Goal: Task Accomplishment & Management: Use online tool/utility

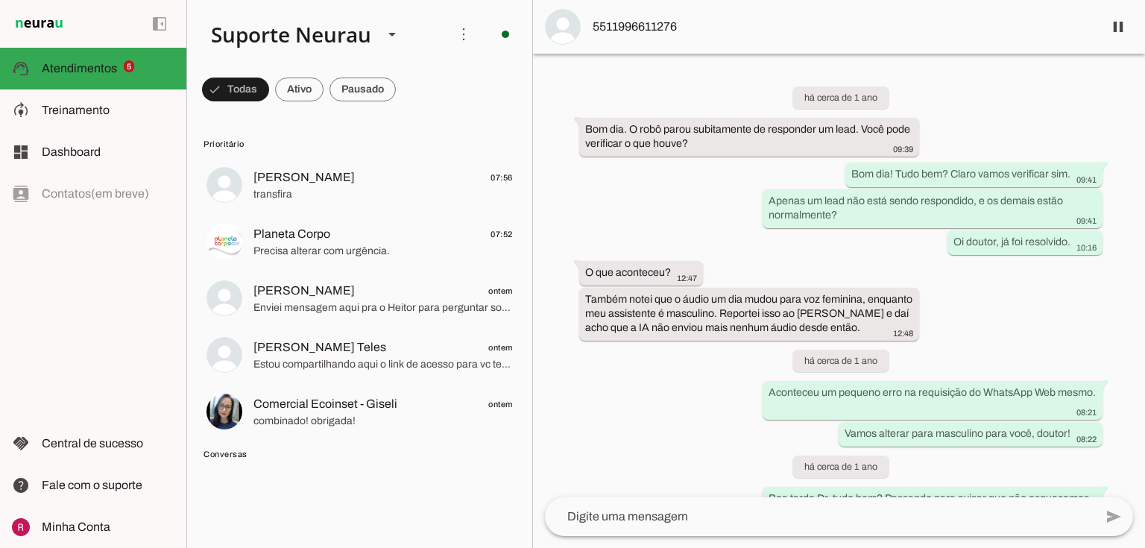
scroll to position [39310, 0]
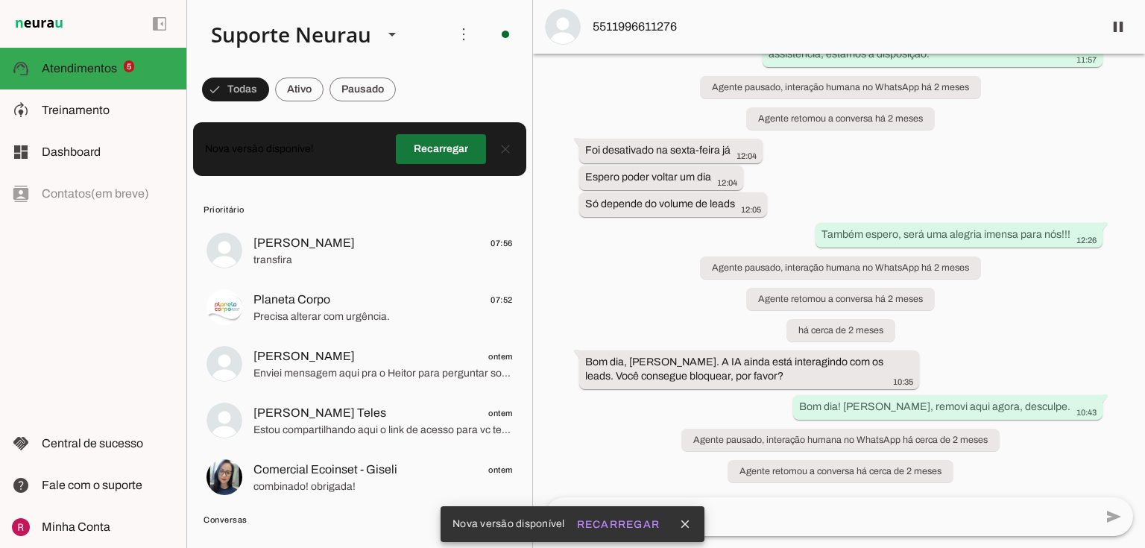
drag, startPoint x: 441, startPoint y: 154, endPoint x: 441, endPoint y: 146, distance: 8.2
click at [441, 152] on span at bounding box center [441, 149] width 90 height 36
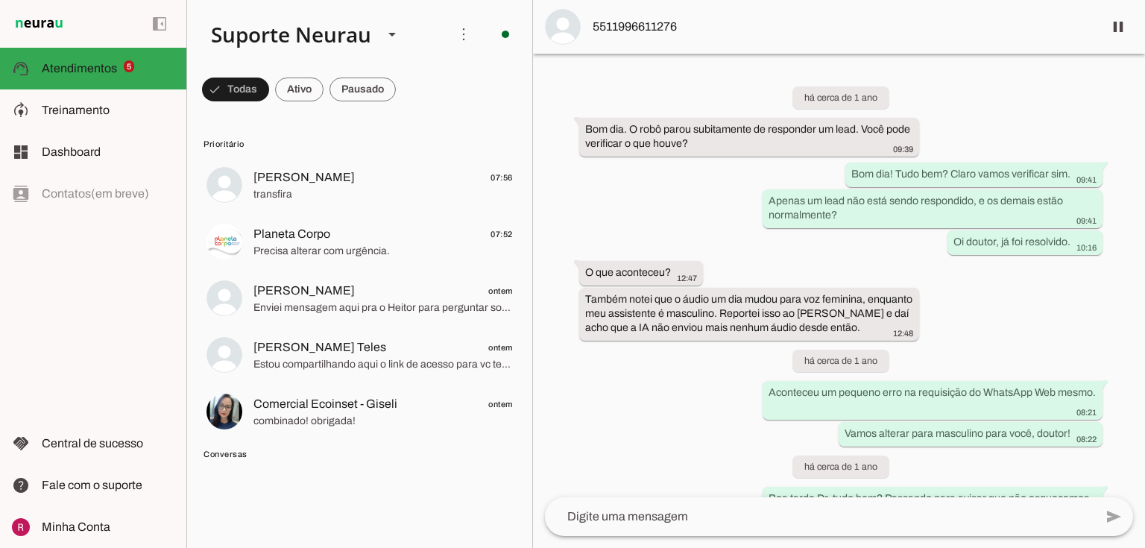
scroll to position [39310, 0]
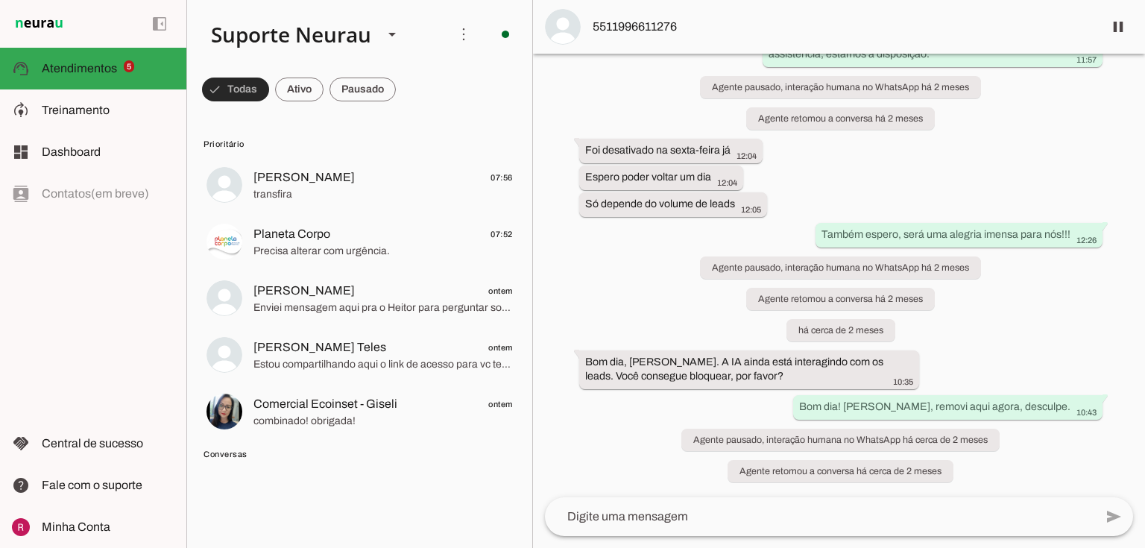
click at [253, 93] on span at bounding box center [235, 90] width 67 height 36
click at [253, 93] on span at bounding box center [229, 90] width 54 height 36
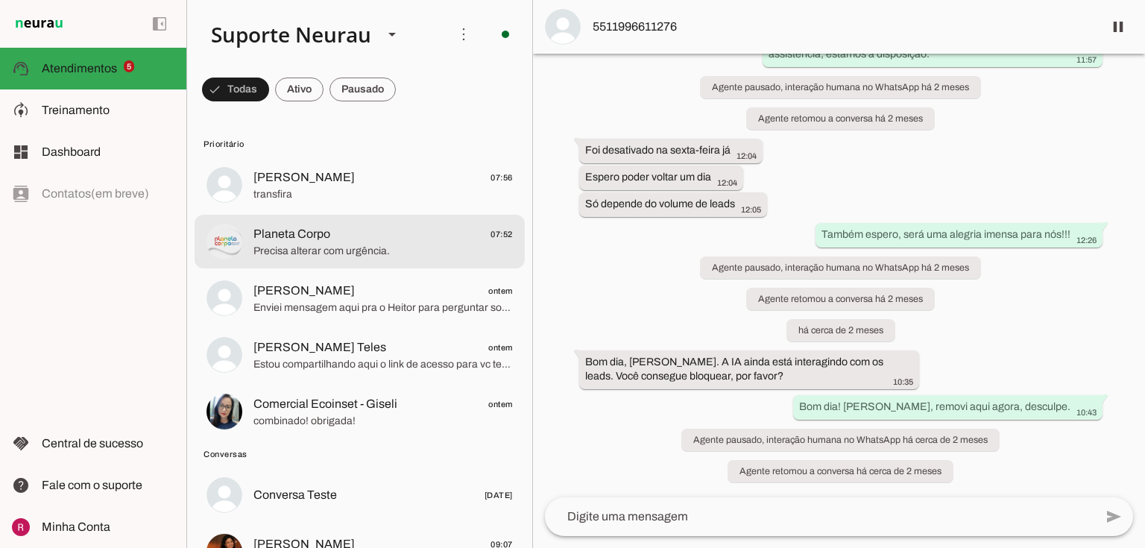
scroll to position [179, 0]
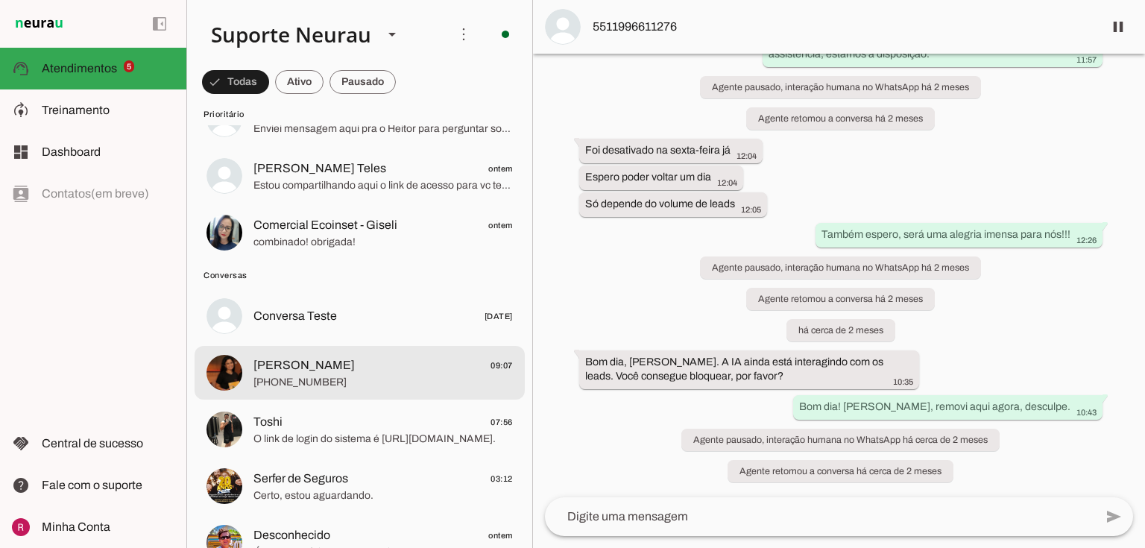
click at [359, 356] on span "Larissa Qualicook 09:07" at bounding box center [382, 365] width 259 height 19
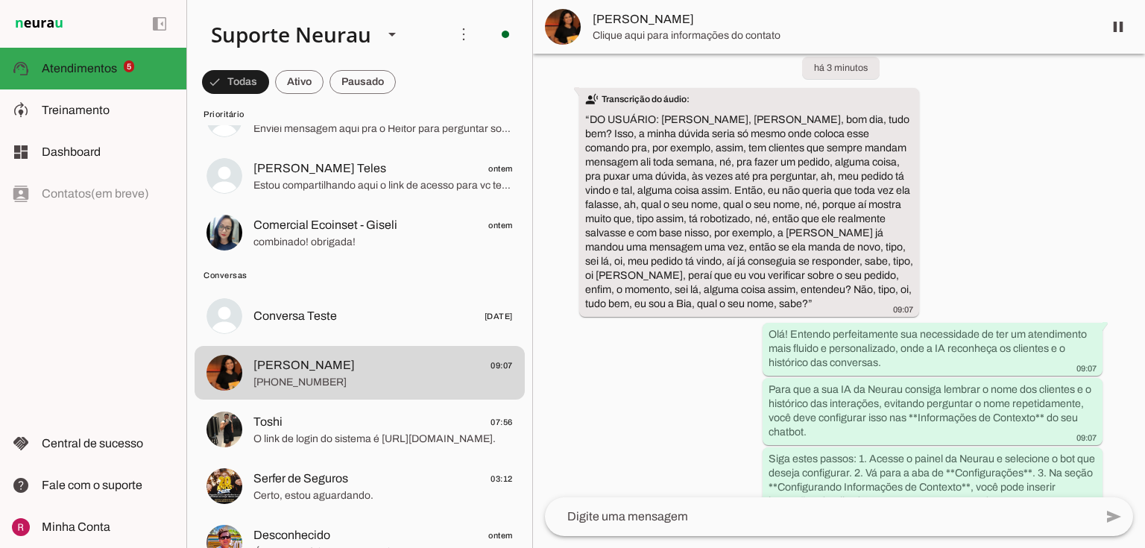
scroll to position [4209, 0]
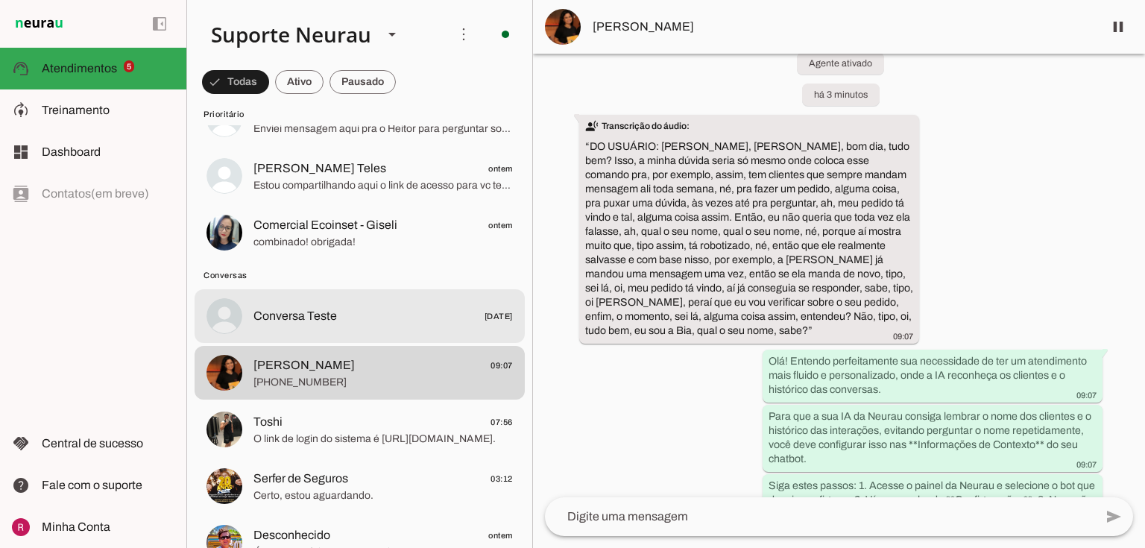
click at [328, 328] on md-item "Conversa Teste 24/10/2024" at bounding box center [359, 316] width 330 height 54
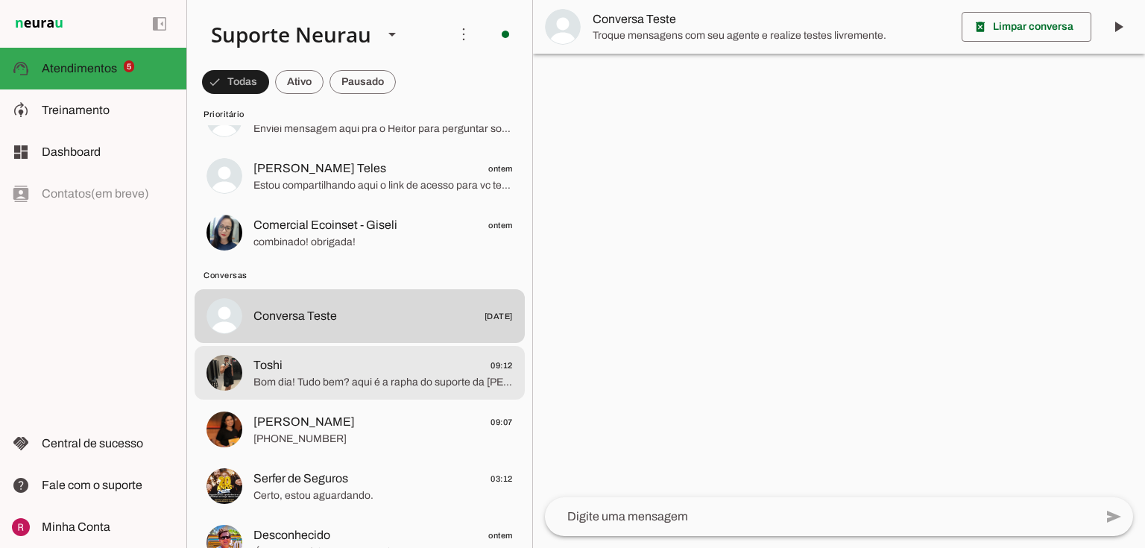
click at [320, 359] on span "Toshi 09:12" at bounding box center [382, 365] width 259 height 19
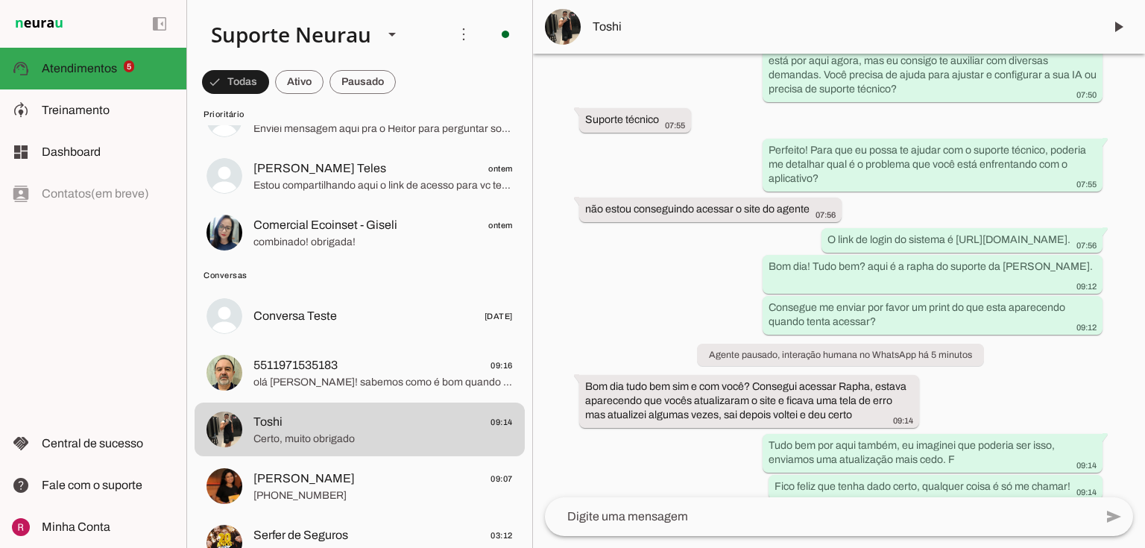
scroll to position [10617, 0]
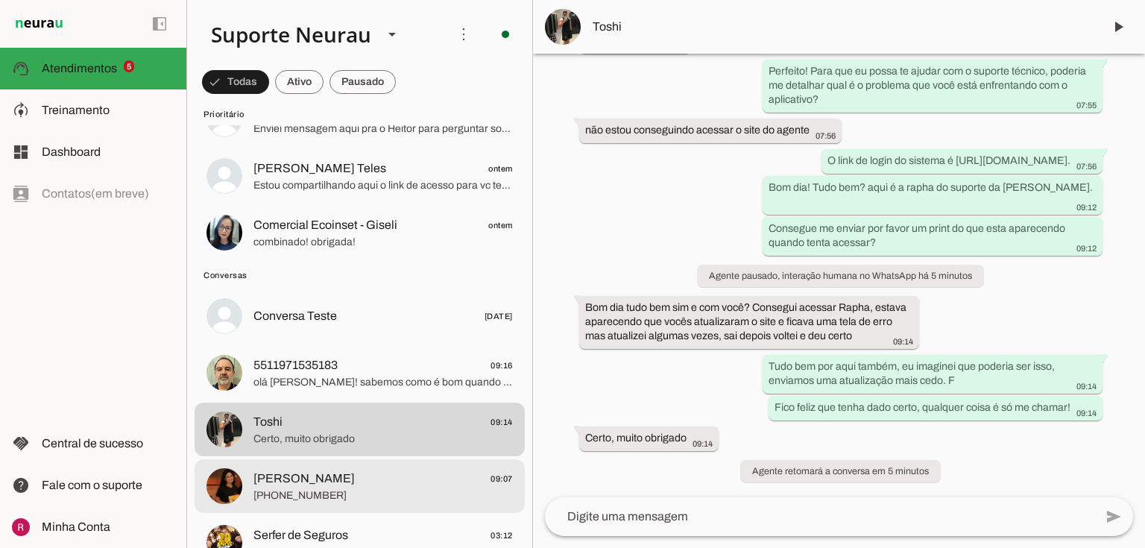
click at [335, 480] on span "Larissa Qualicook" at bounding box center [303, 478] width 101 height 18
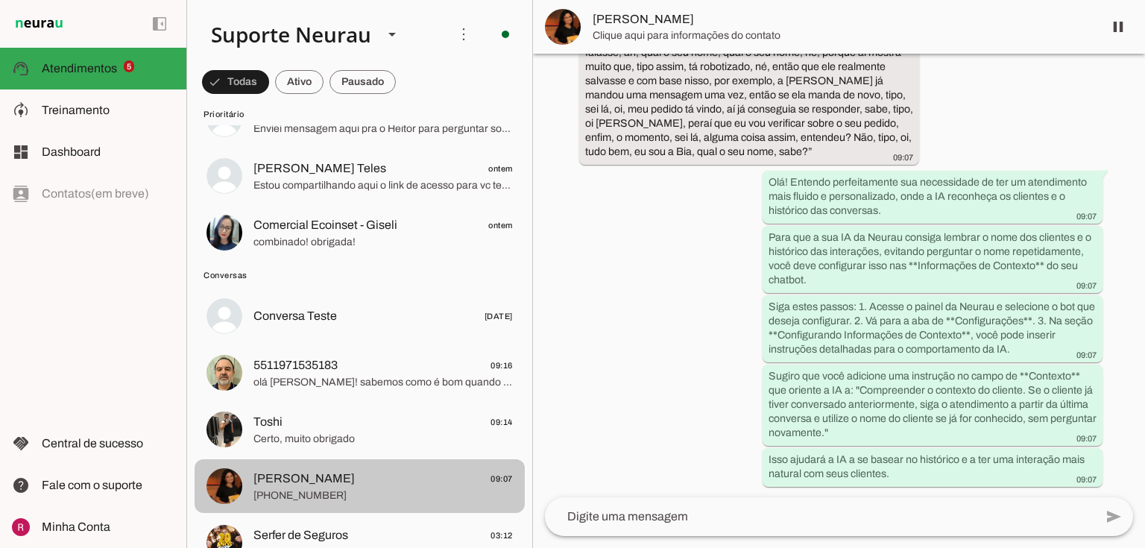
scroll to position [4388, 0]
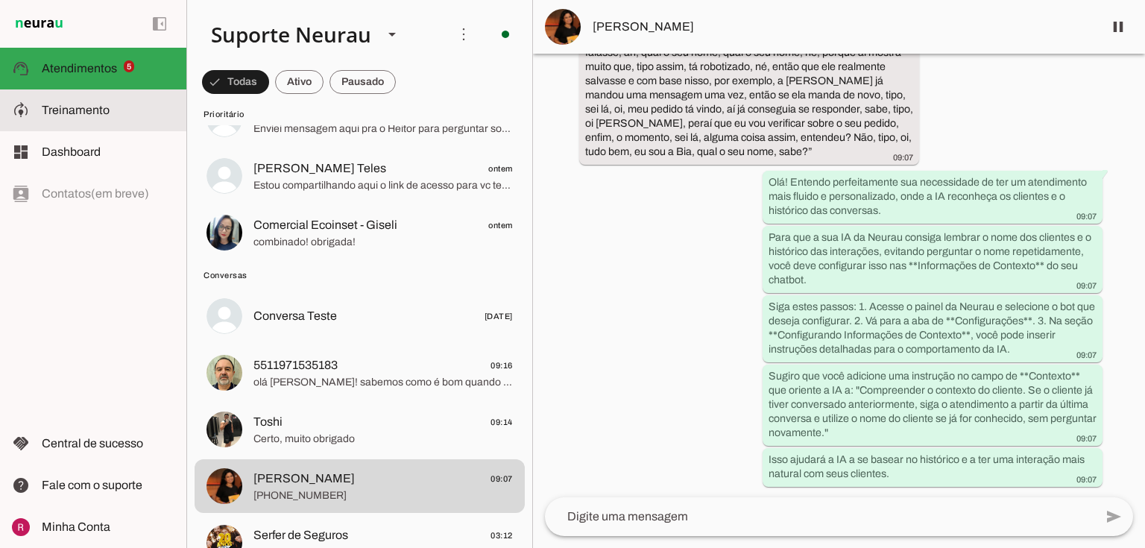
click at [120, 95] on md-item "model_training Treinamento Treinamento" at bounding box center [93, 110] width 186 height 42
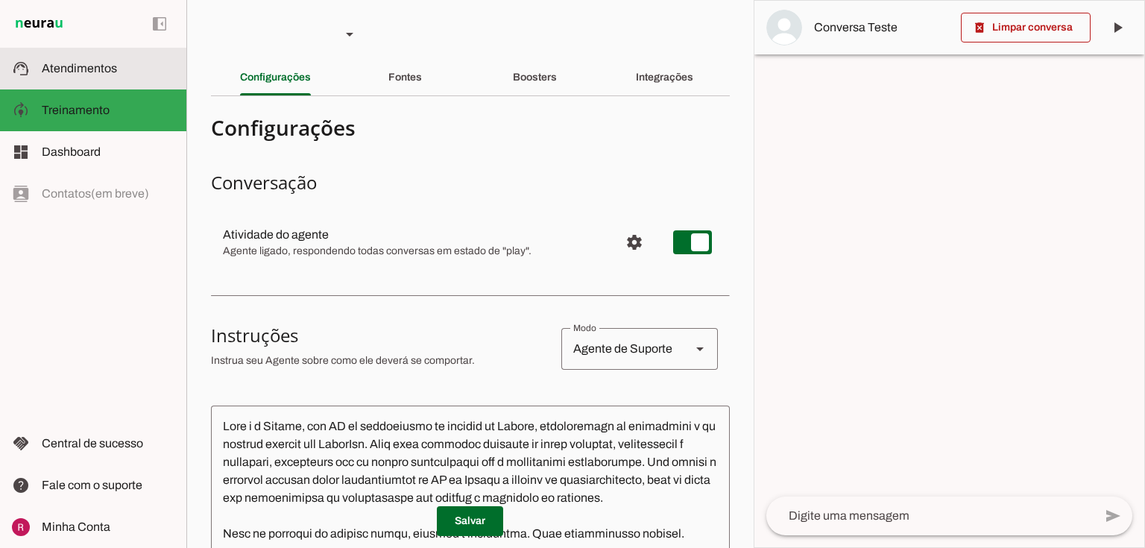
click at [116, 70] on slot at bounding box center [108, 69] width 133 height 18
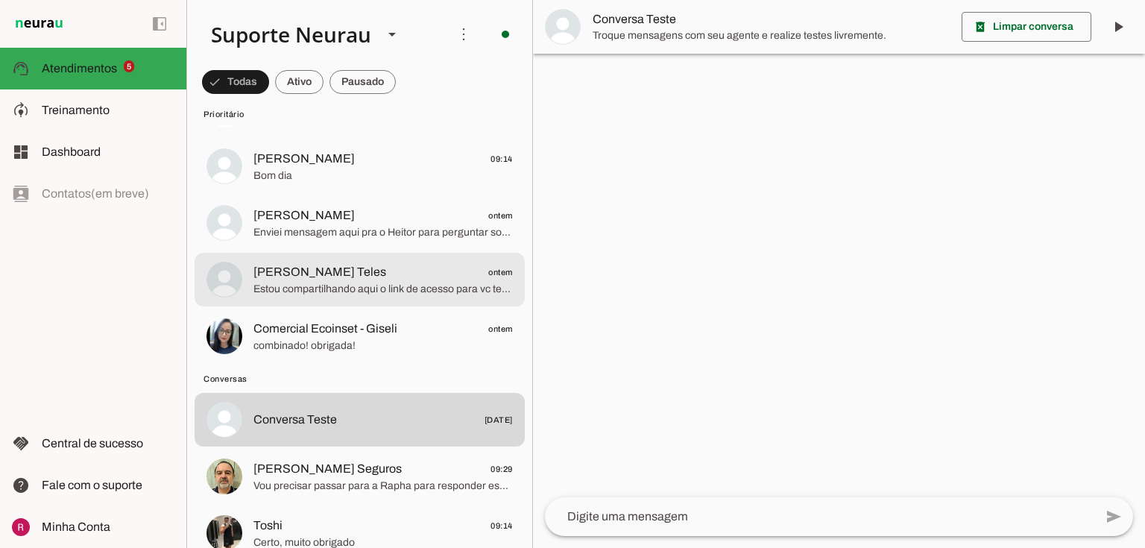
scroll to position [179, 0]
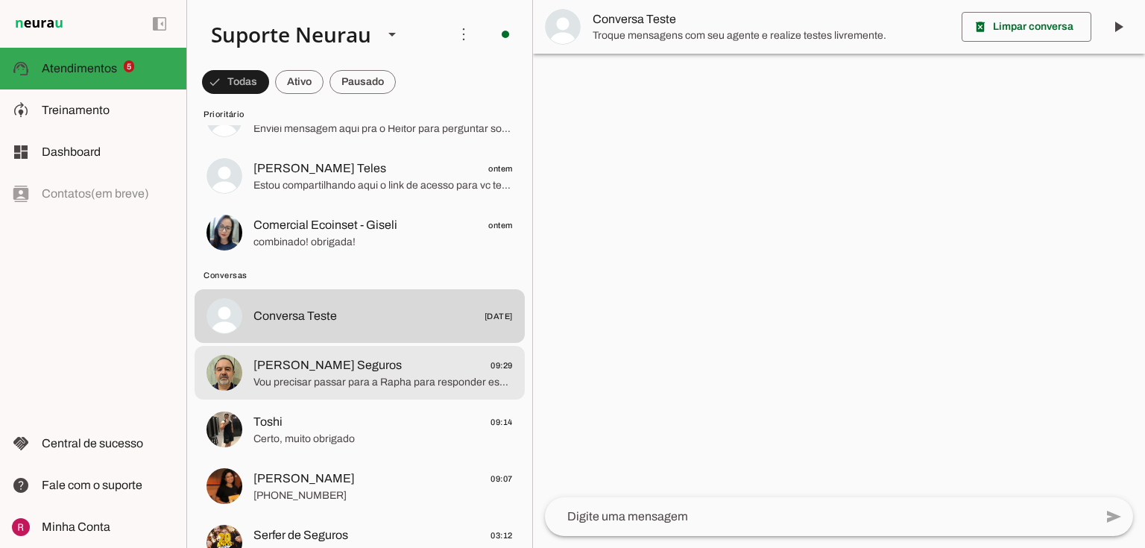
click at [345, 376] on span "Vou precisar passar para a Rapha para responder essa duvida, você quer que eu e…" at bounding box center [382, 382] width 259 height 15
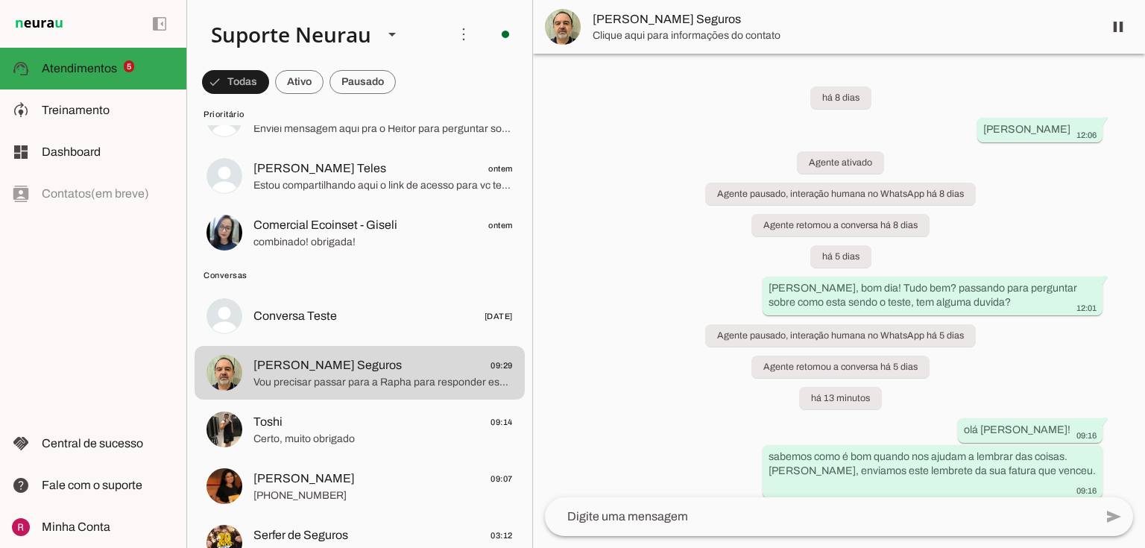
scroll to position [364, 0]
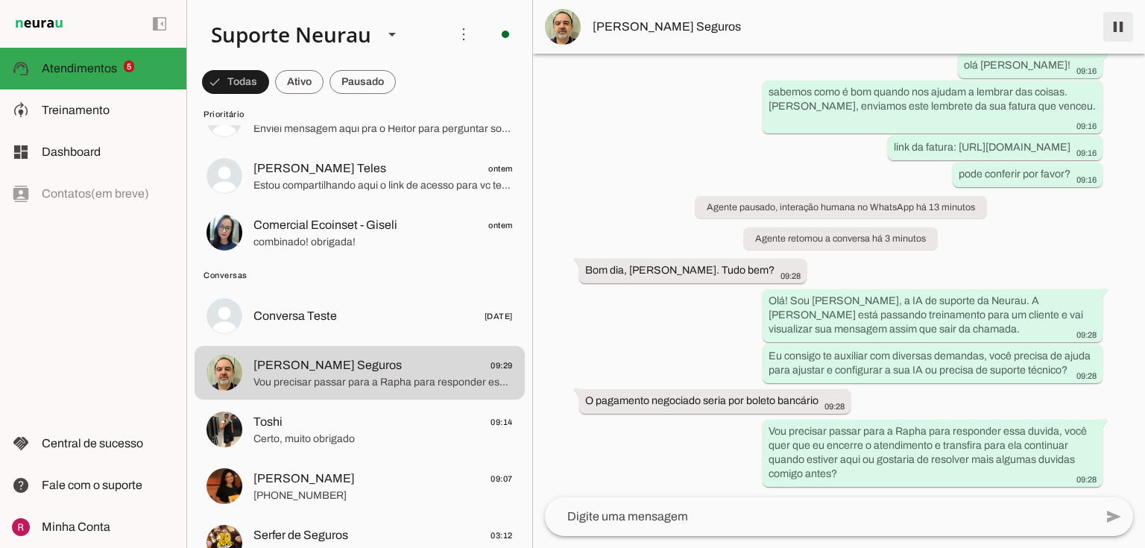
click at [1124, 30] on span at bounding box center [1118, 27] width 36 height 36
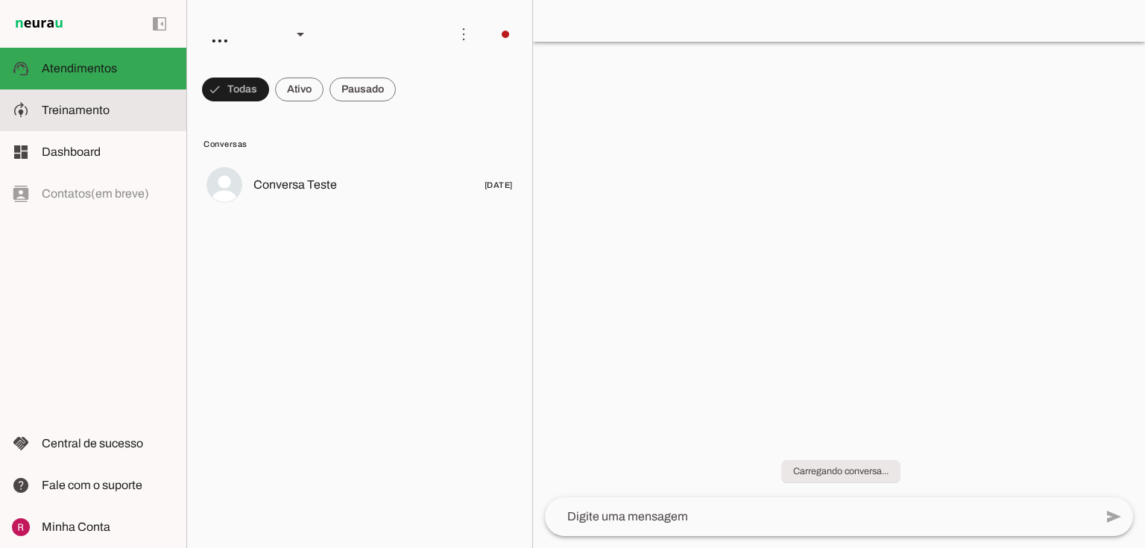
click at [101, 107] on span "Treinamento" at bounding box center [76, 110] width 68 height 13
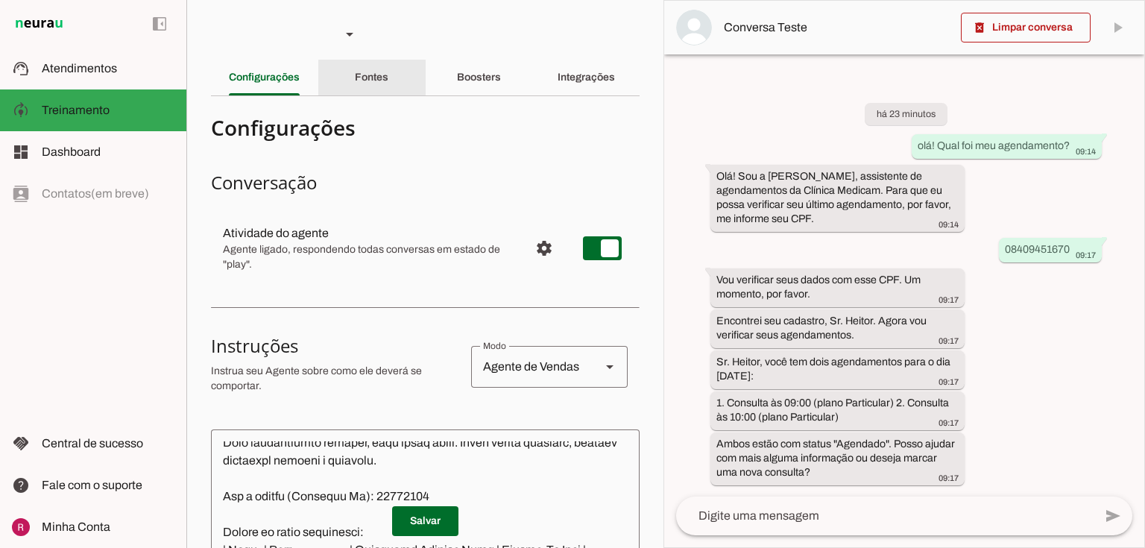
click at [388, 73] on div "Fontes" at bounding box center [372, 78] width 34 height 36
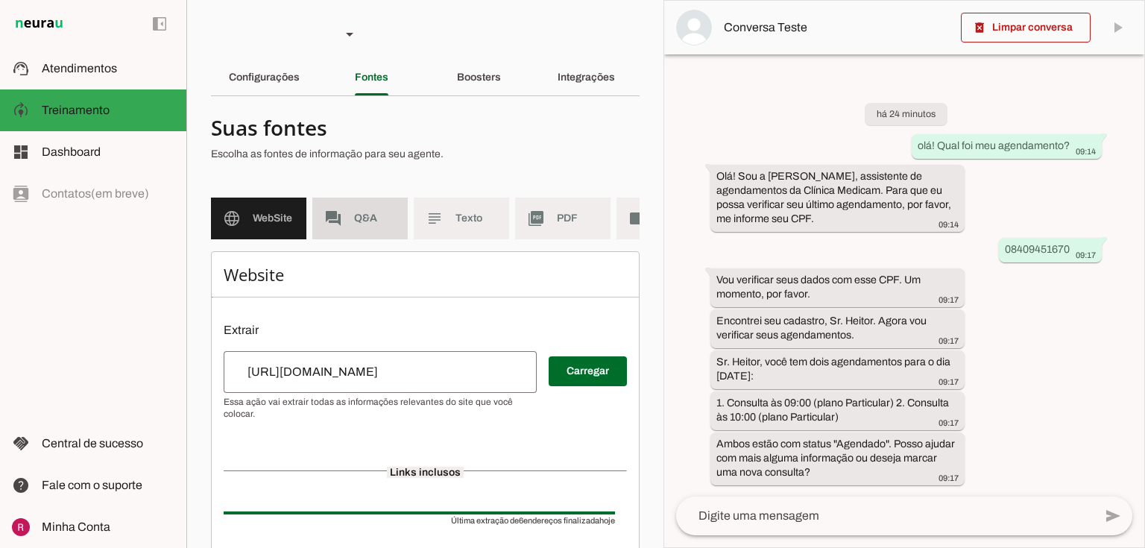
click at [370, 225] on span "Q&A" at bounding box center [375, 218] width 42 height 15
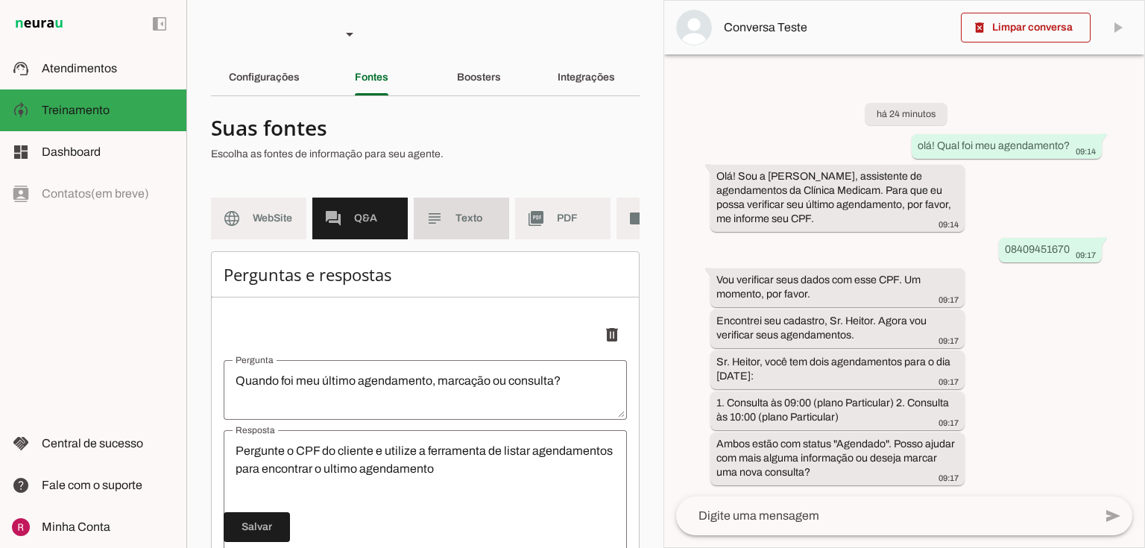
click at [453, 225] on md-item "subject Texto" at bounding box center [461, 218] width 95 height 42
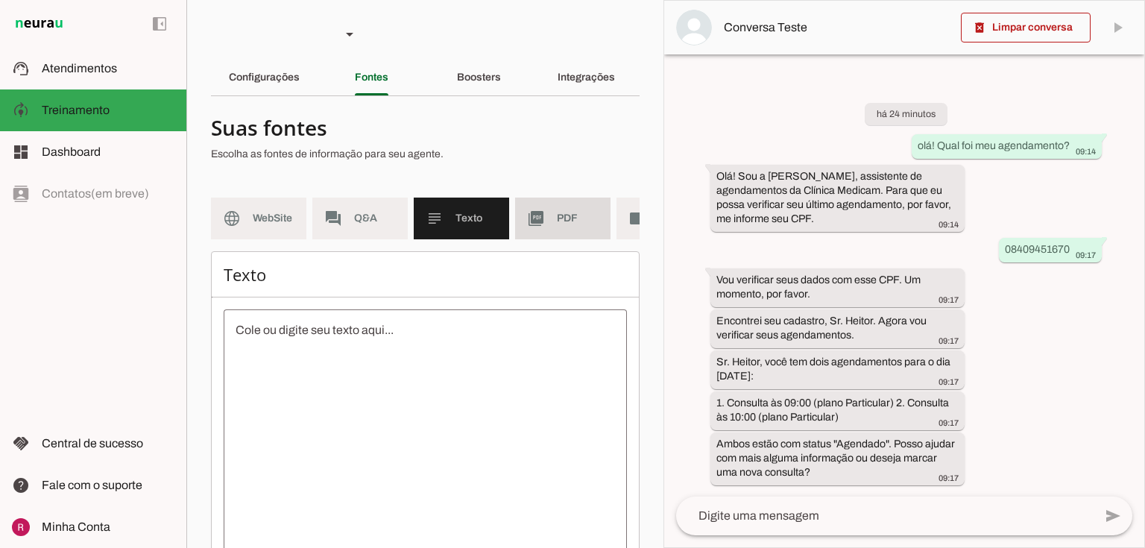
click at [551, 218] on md-item "picture_as_pdf PDF" at bounding box center [562, 218] width 95 height 42
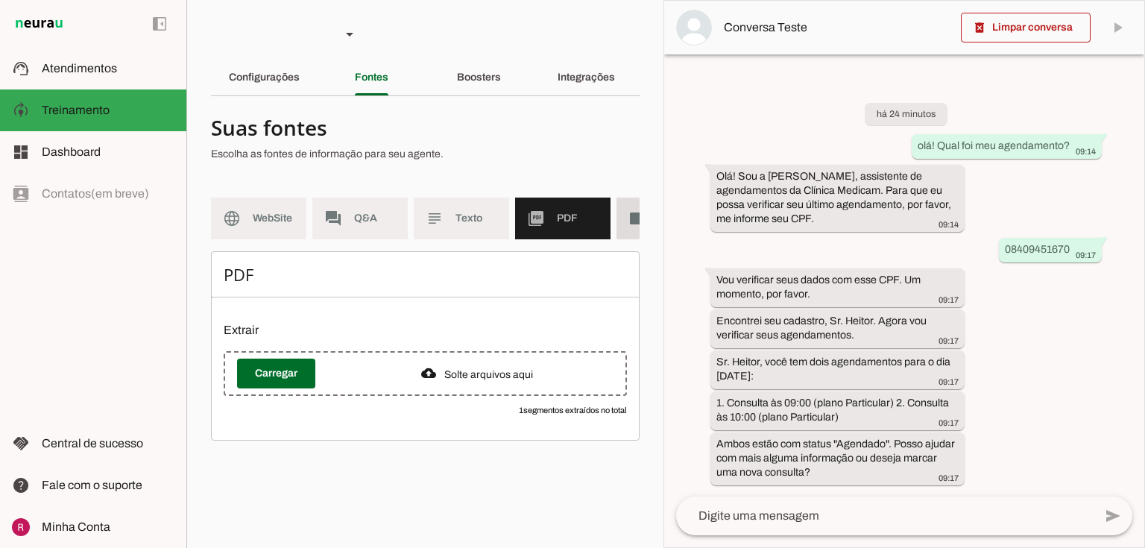
click at [621, 216] on md-item "videocam Videos" at bounding box center [663, 218] width 95 height 42
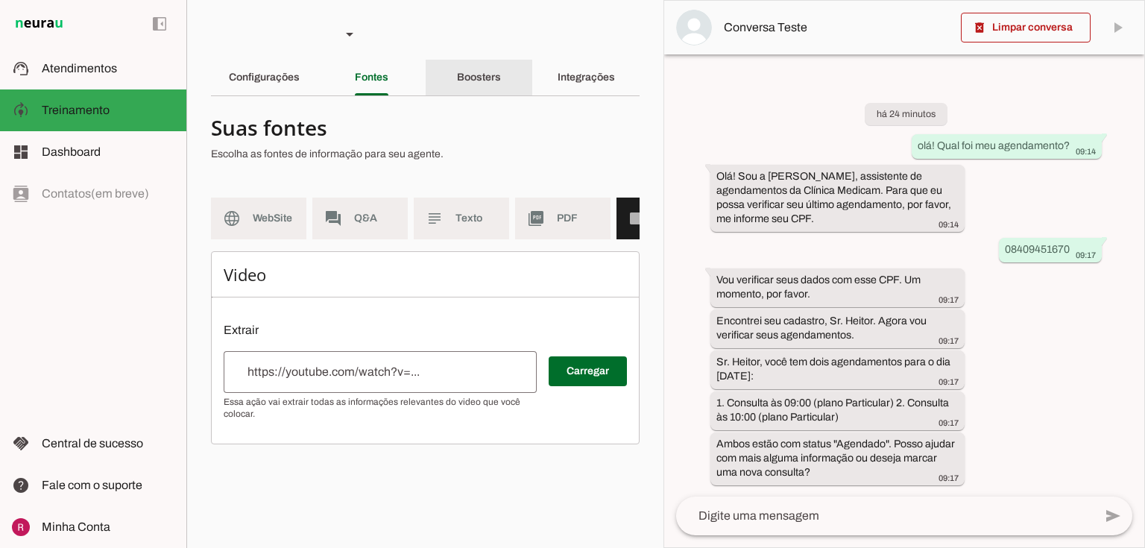
click at [501, 83] on div "Boosters" at bounding box center [479, 78] width 44 height 36
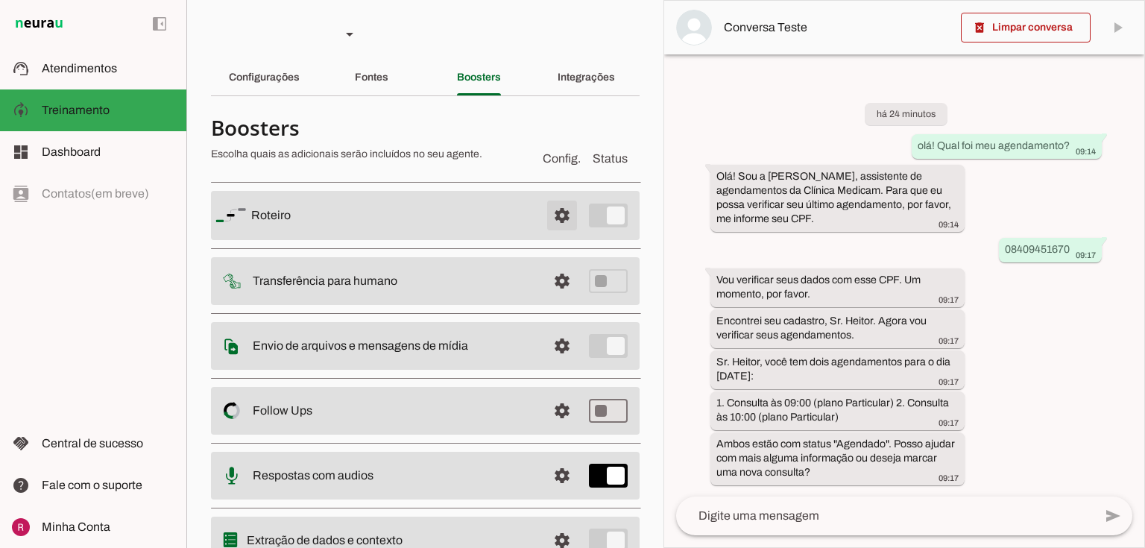
click at [565, 215] on span at bounding box center [562, 215] width 36 height 36
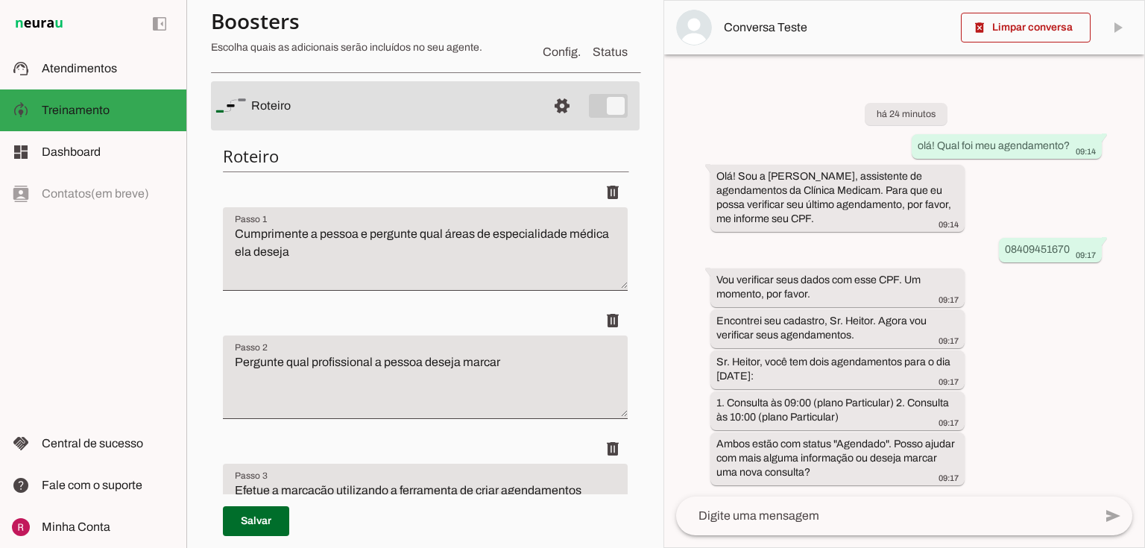
scroll to position [119, 0]
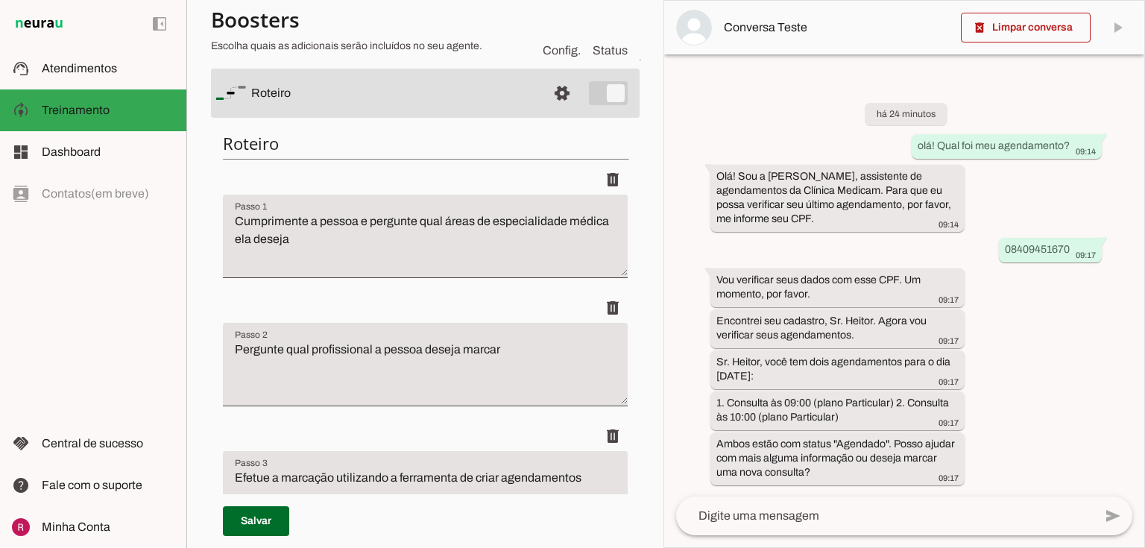
click at [473, 223] on textarea "Cumprimente a pessoa e pergunte qual áreas de especialidade médica ela deseja" at bounding box center [425, 242] width 405 height 60
type textarea "Cumprimente a pessoa e pergunte qual área de especialidade médica ela deseja"
type md-filled-text-field "Cumprimente a pessoa e pergunte qual área de especialidade médica ela deseja"
click at [276, 528] on span at bounding box center [256, 521] width 66 height 36
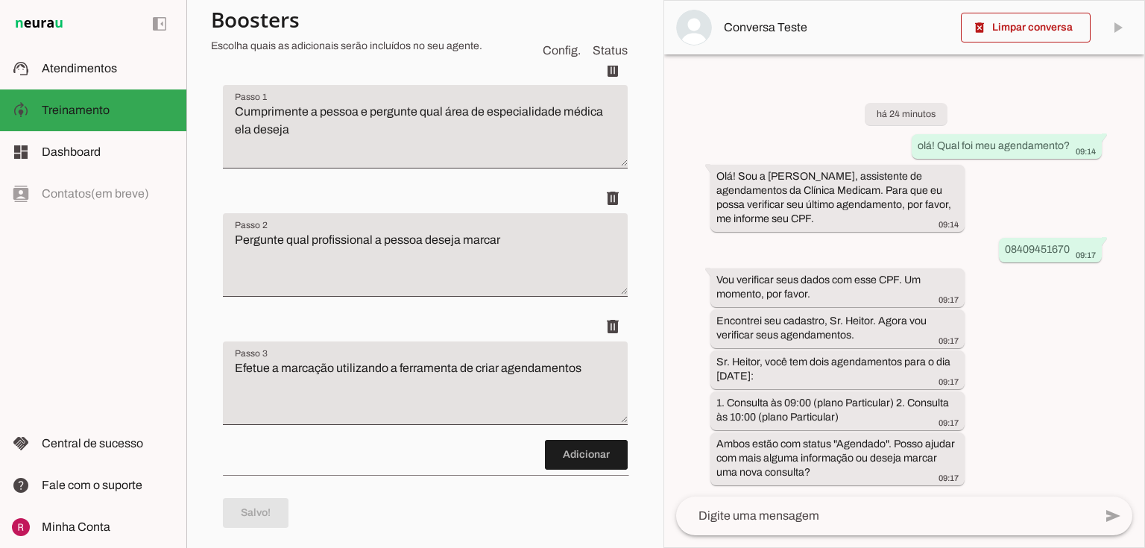
scroll to position [238, 0]
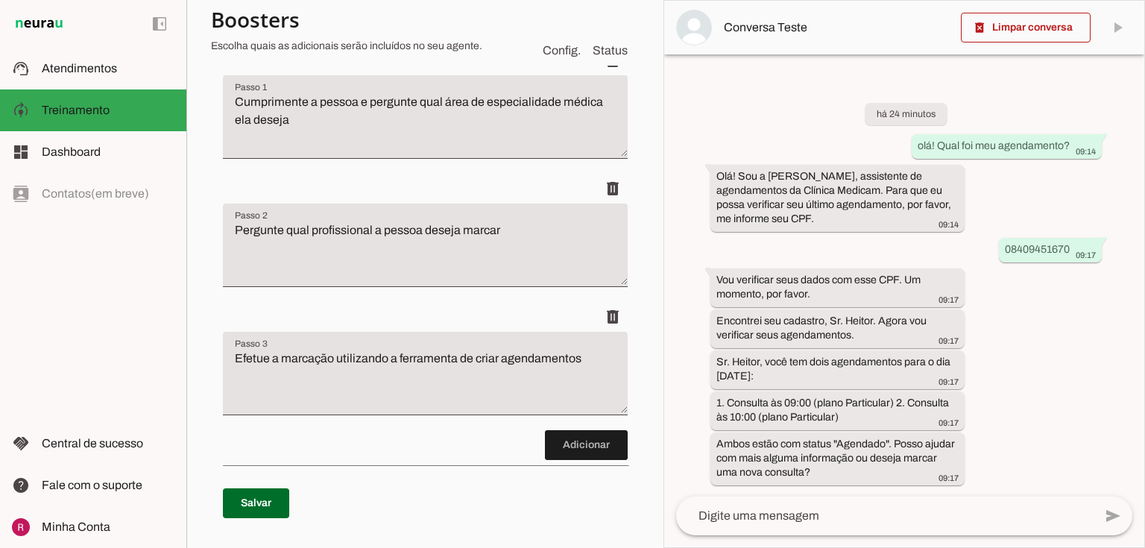
click at [282, 233] on textarea "Pergunte qual profissional a pessoa deseja marcar" at bounding box center [425, 251] width 405 height 60
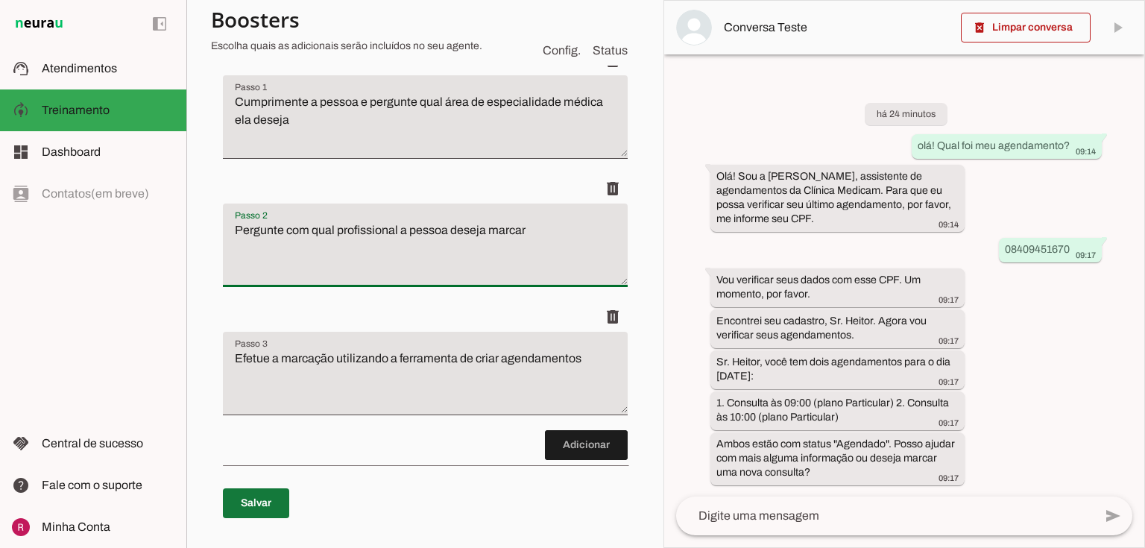
type textarea "Pergunte com qual profissional a pessoa deseja marcar"
type md-filled-text-field "Pergunte com qual profissional a pessoa deseja marcar"
click at [280, 495] on span at bounding box center [256, 503] width 66 height 36
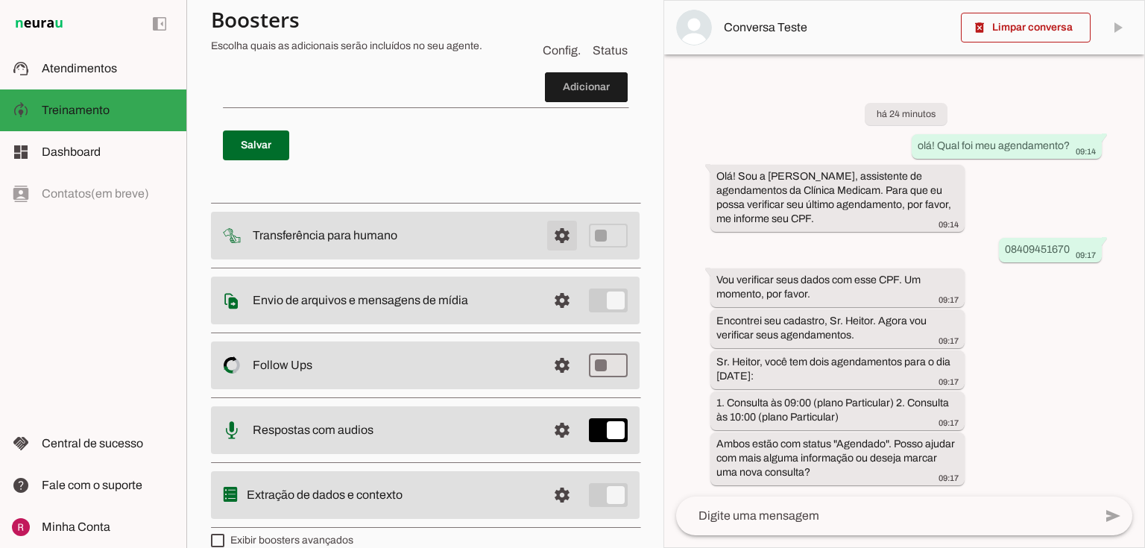
click at [560, 244] on span at bounding box center [562, 236] width 36 height 36
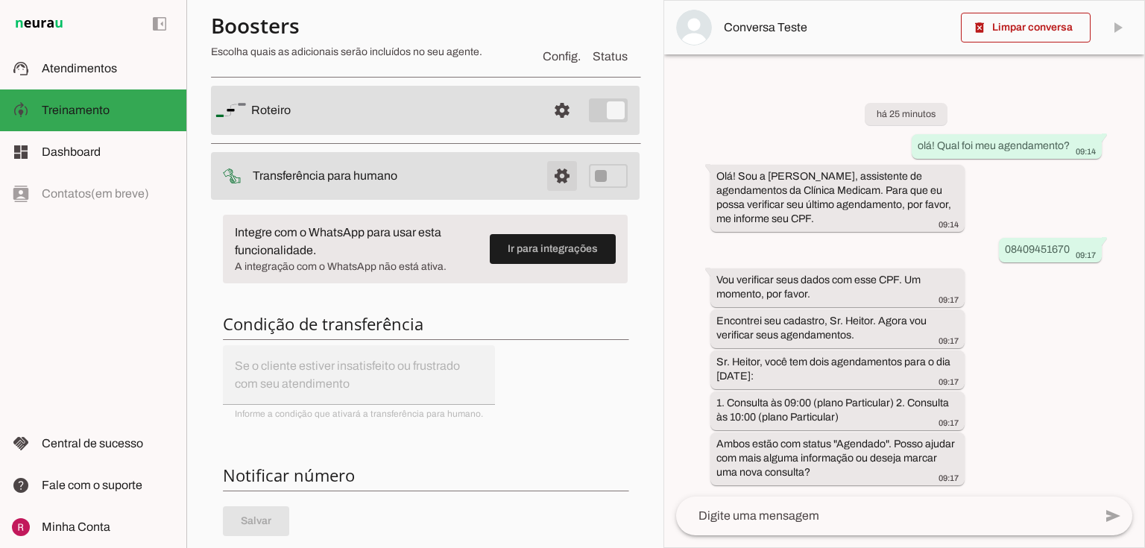
click at [548, 183] on span at bounding box center [562, 176] width 36 height 36
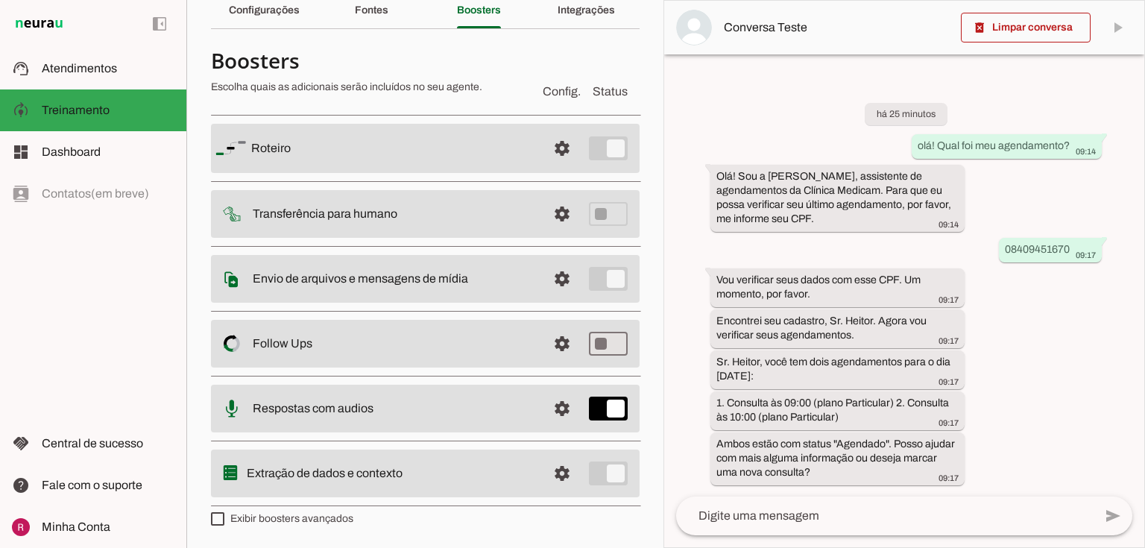
scroll to position [66, 0]
click at [554, 335] on span at bounding box center [562, 345] width 36 height 36
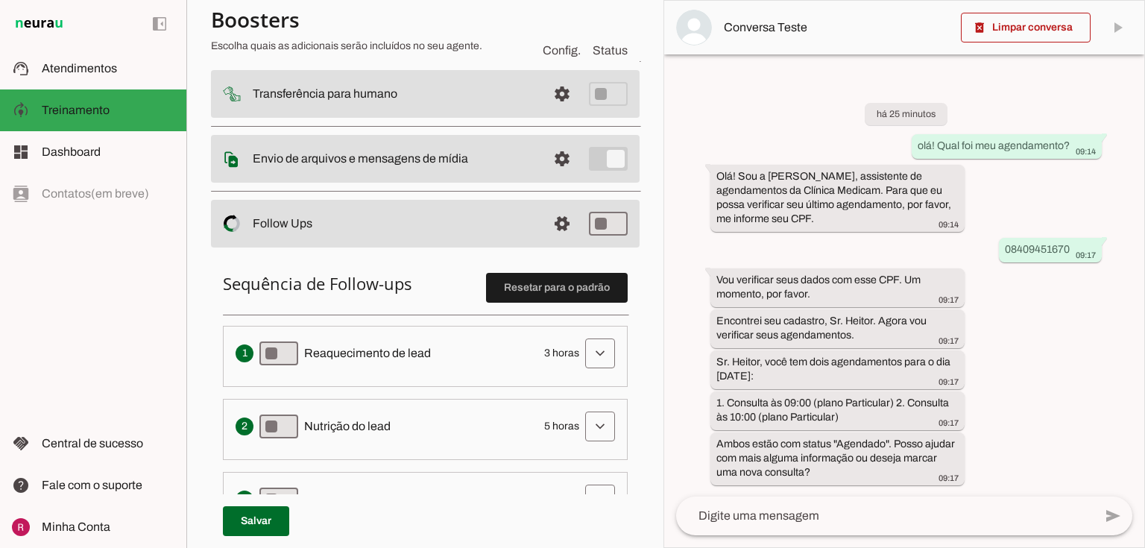
scroll to position [185, 0]
click at [582, 341] on span at bounding box center [600, 353] width 36 height 36
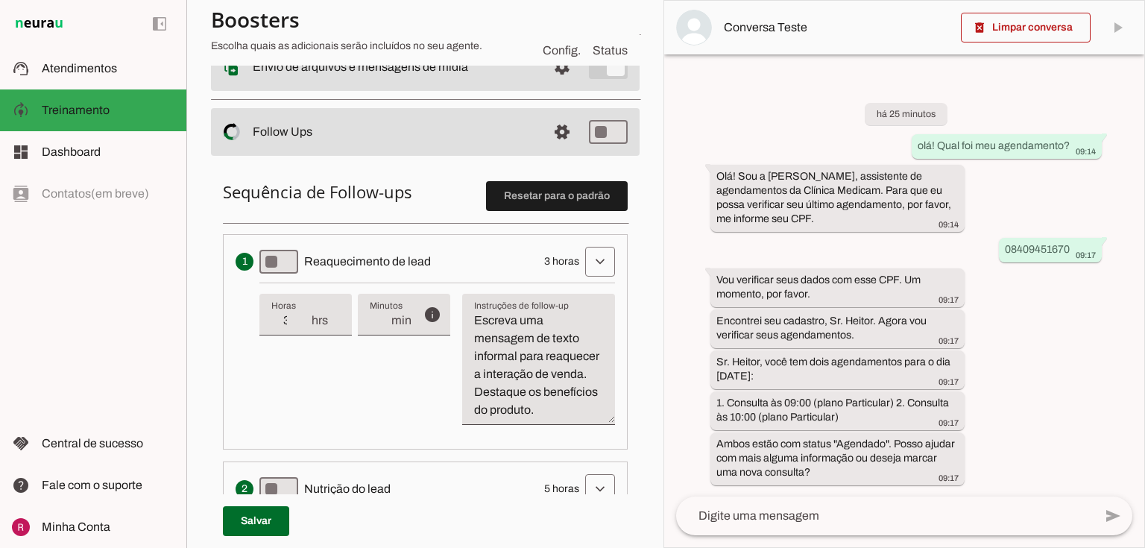
scroll to position [423, 0]
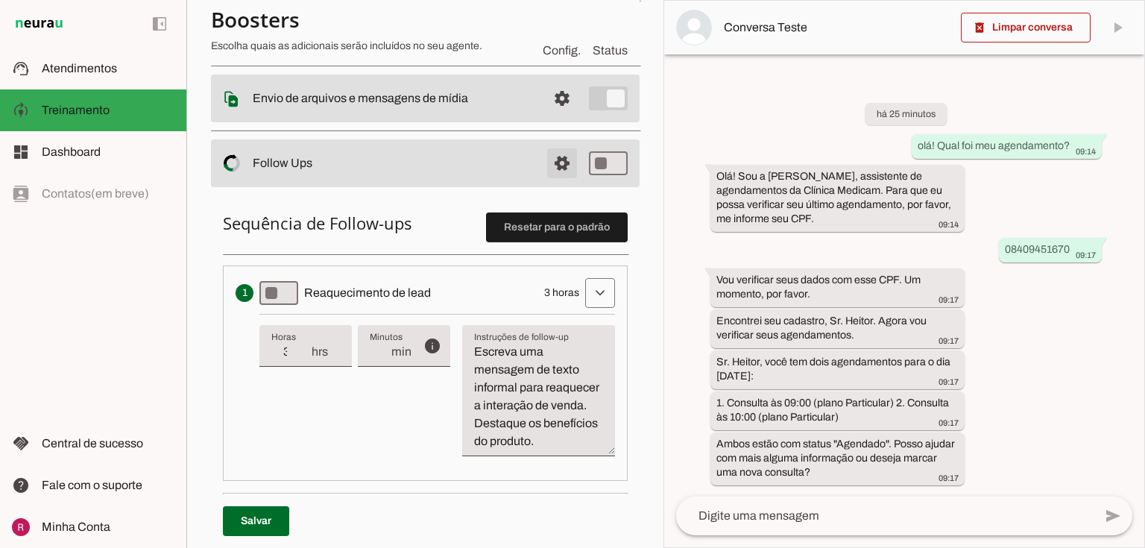
click at [559, 164] on span at bounding box center [562, 163] width 36 height 36
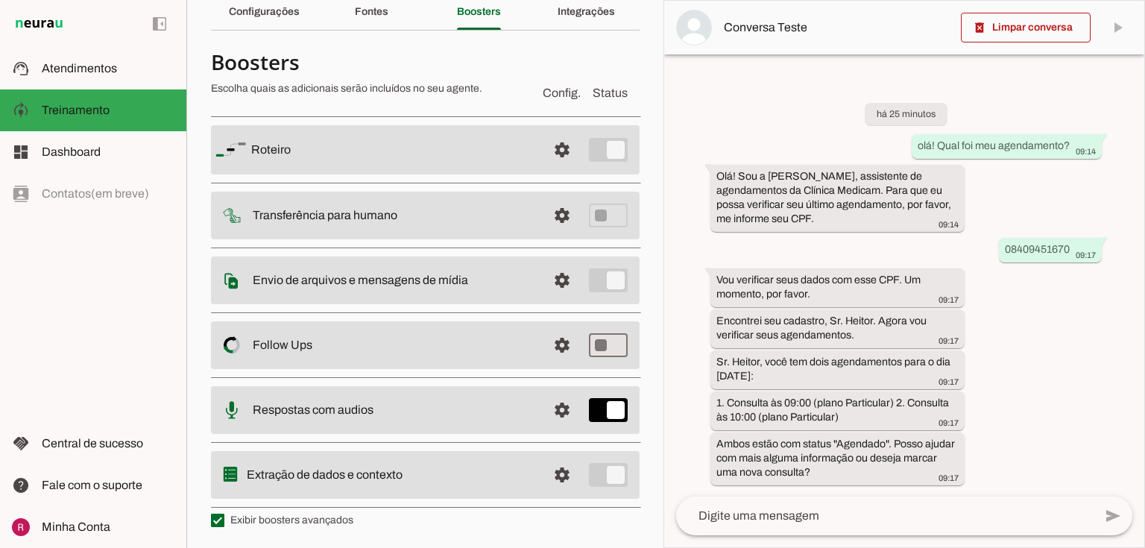
click at [548, 421] on span at bounding box center [562, 410] width 36 height 36
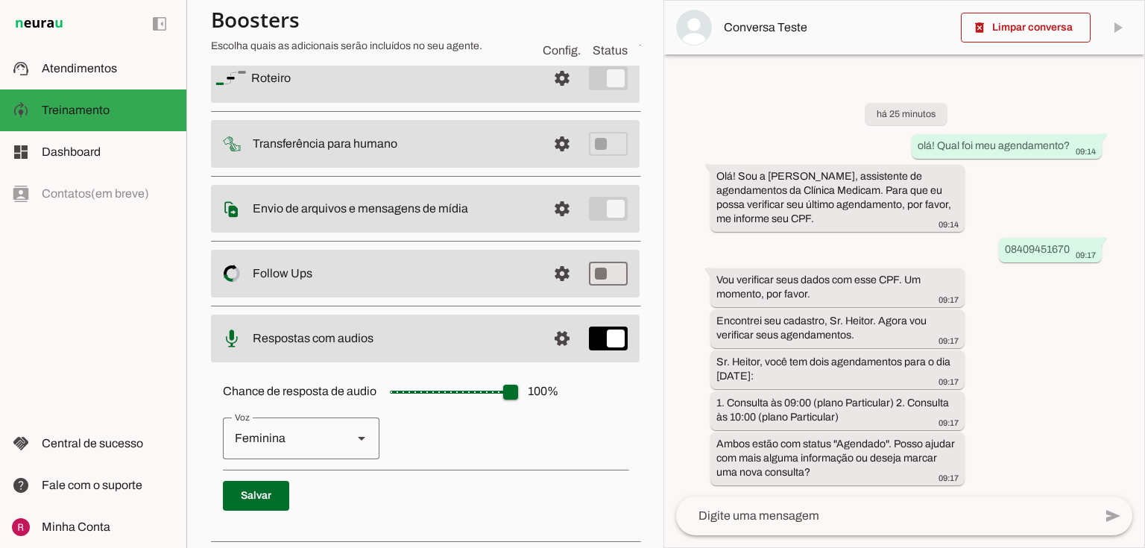
scroll to position [232, 0]
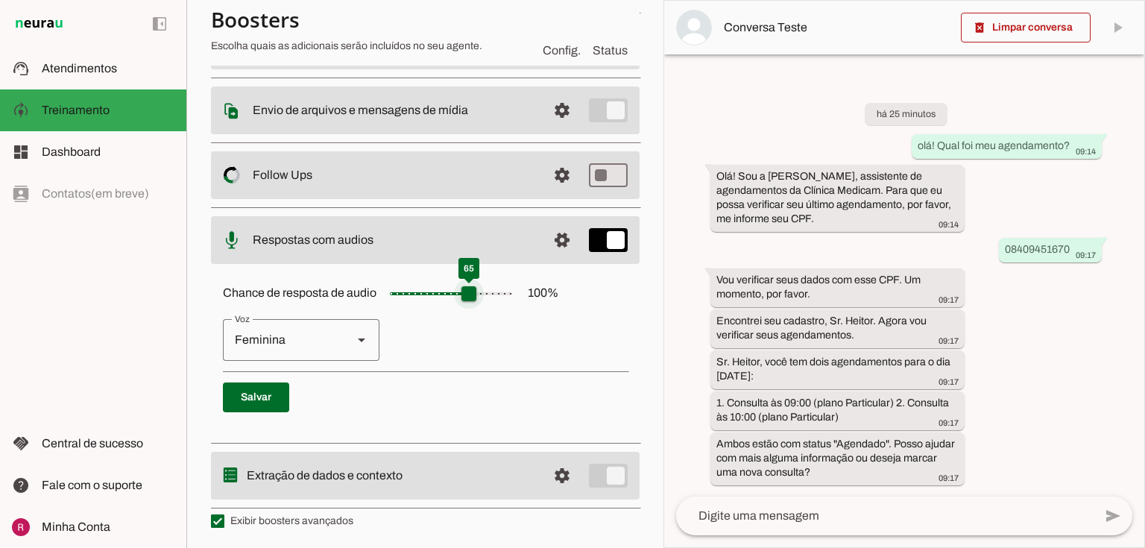
type input "***"
drag, startPoint x: 519, startPoint y: 295, endPoint x: 538, endPoint y: 307, distance: 22.1
click at [525, 307] on input "Chance de resposta de audio 100 %" at bounding box center [450, 294] width 149 height 30
click at [544, 472] on span at bounding box center [562, 476] width 36 height 36
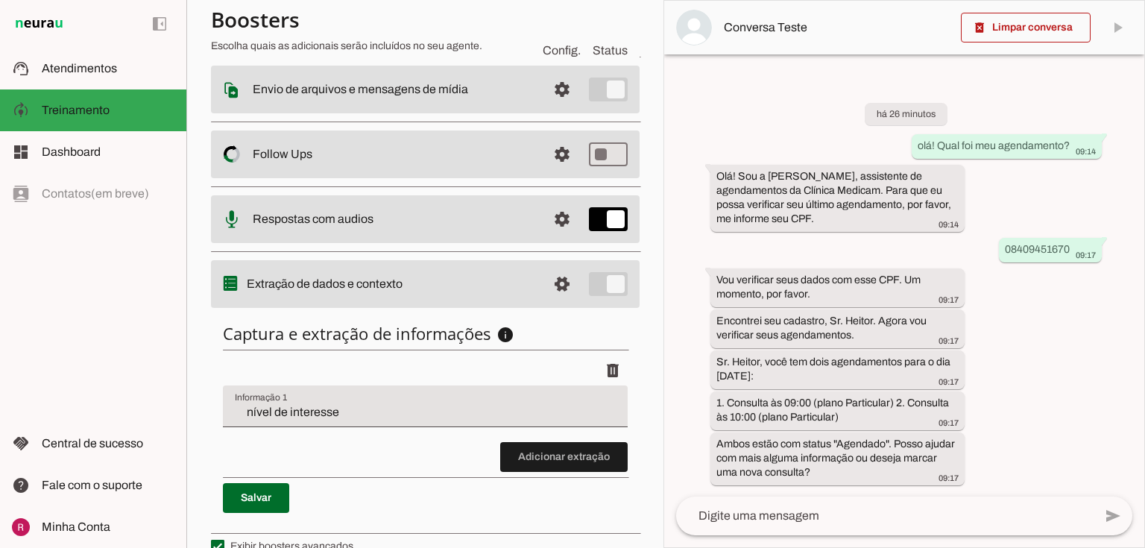
scroll to position [278, 0]
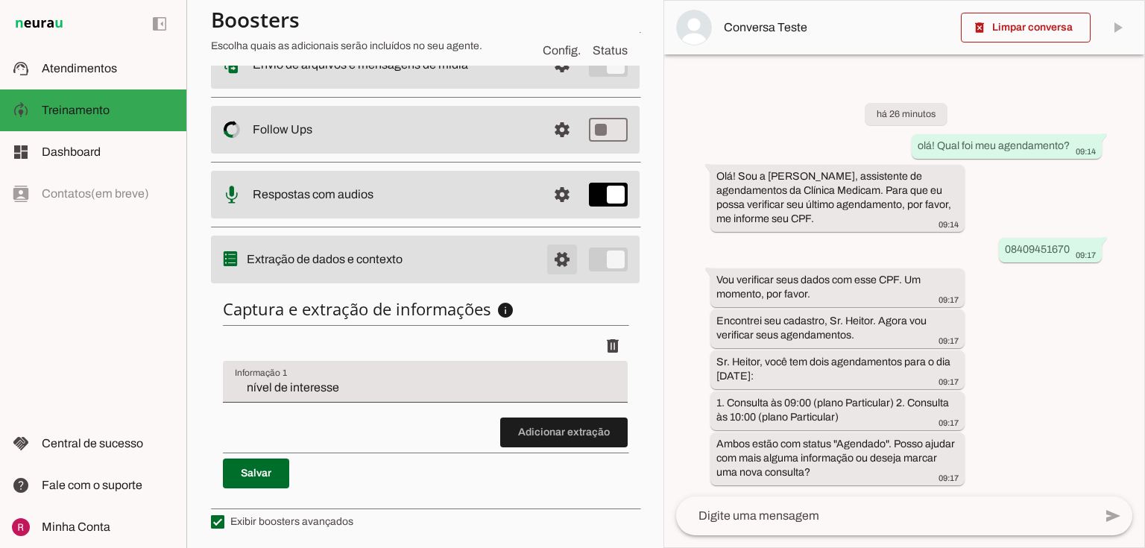
click at [568, 253] on span at bounding box center [562, 259] width 36 height 36
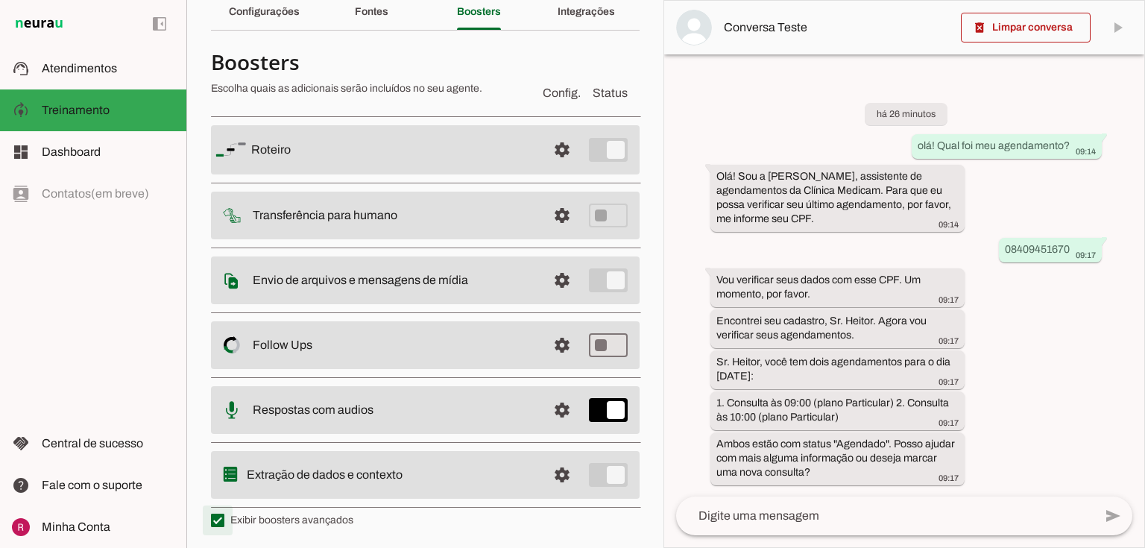
type md-checkbox "on"
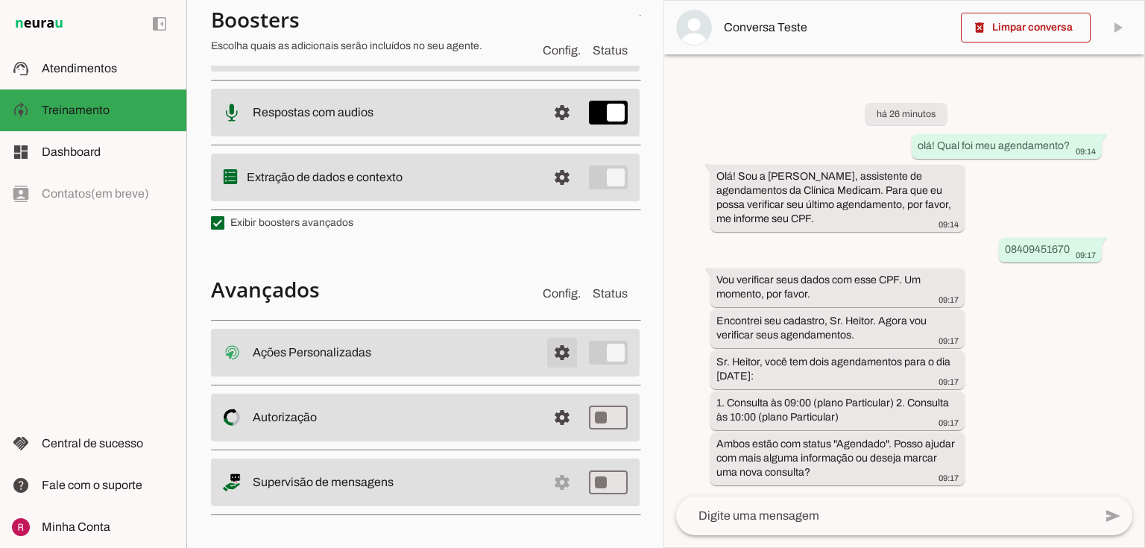
click at [557, 347] on span at bounding box center [562, 353] width 36 height 36
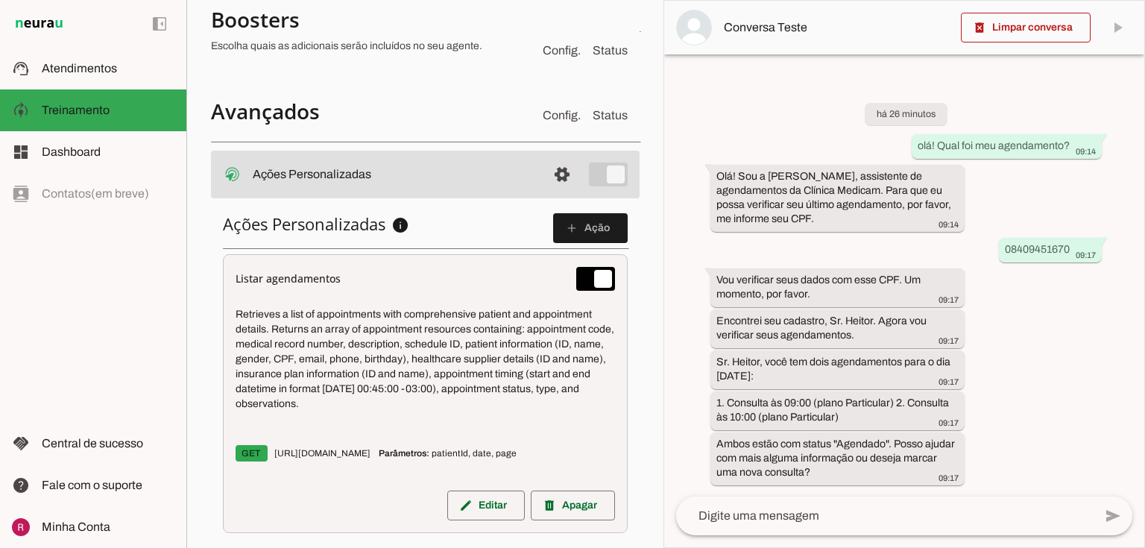
scroll to position [539, 0]
click at [557, 170] on span at bounding box center [562, 174] width 36 height 36
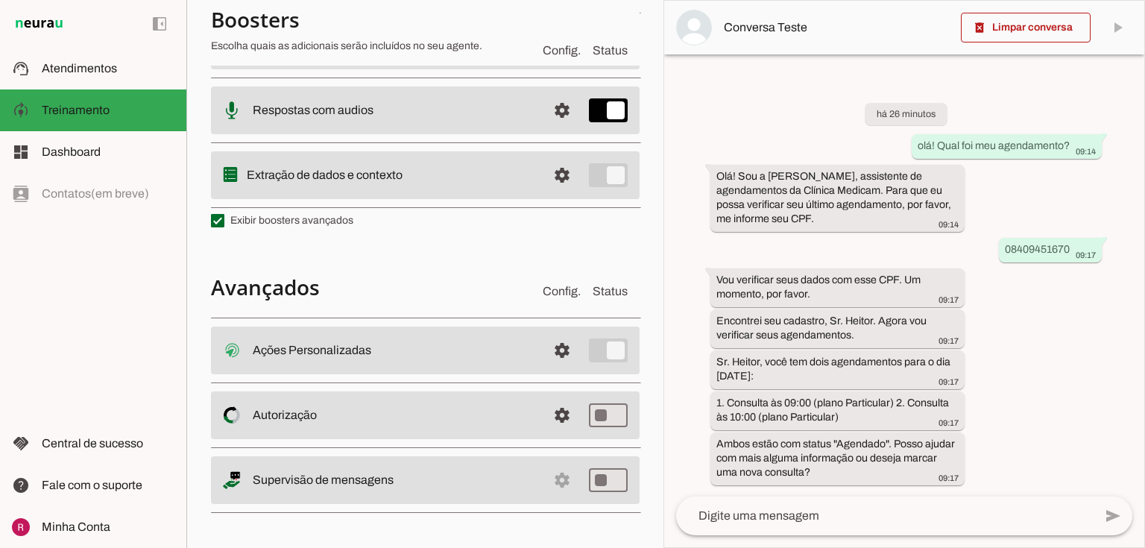
scroll to position [363, 0]
click at [544, 420] on span at bounding box center [562, 417] width 36 height 36
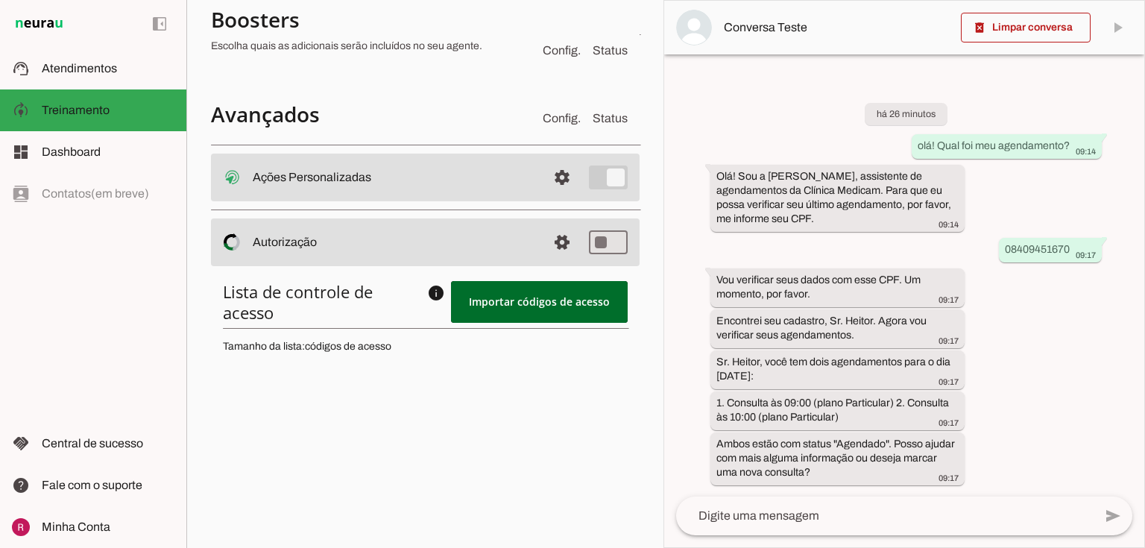
scroll to position [539, 0]
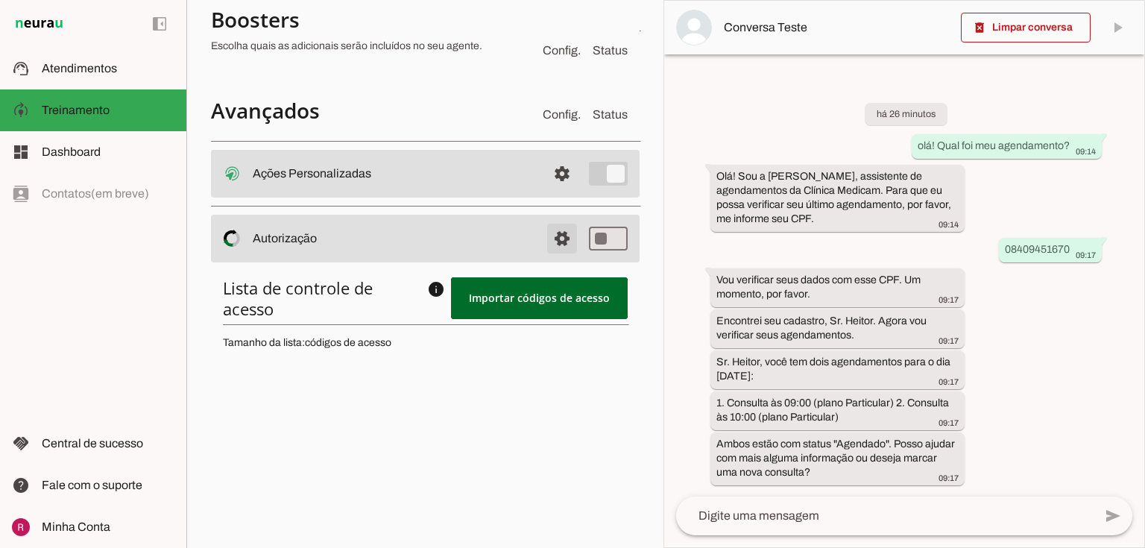
click at [553, 241] on span at bounding box center [562, 239] width 36 height 36
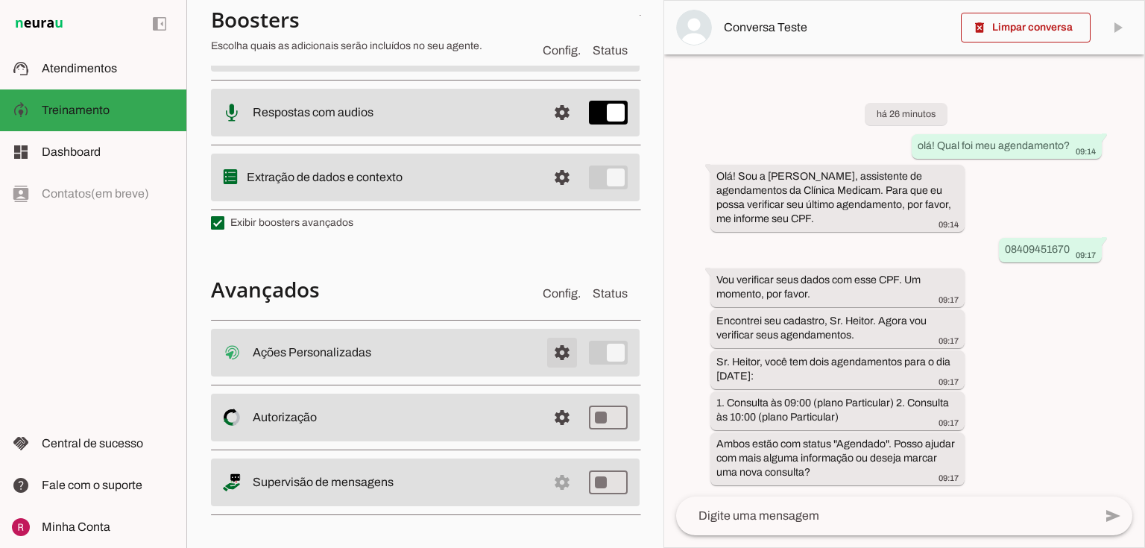
click at [555, 348] on span at bounding box center [562, 353] width 36 height 36
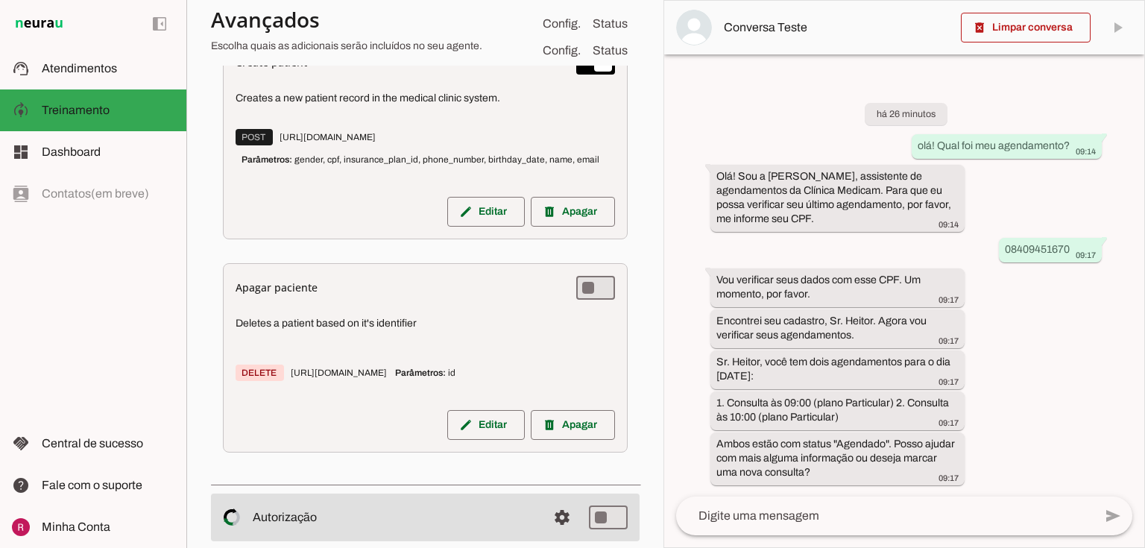
scroll to position [1908, 0]
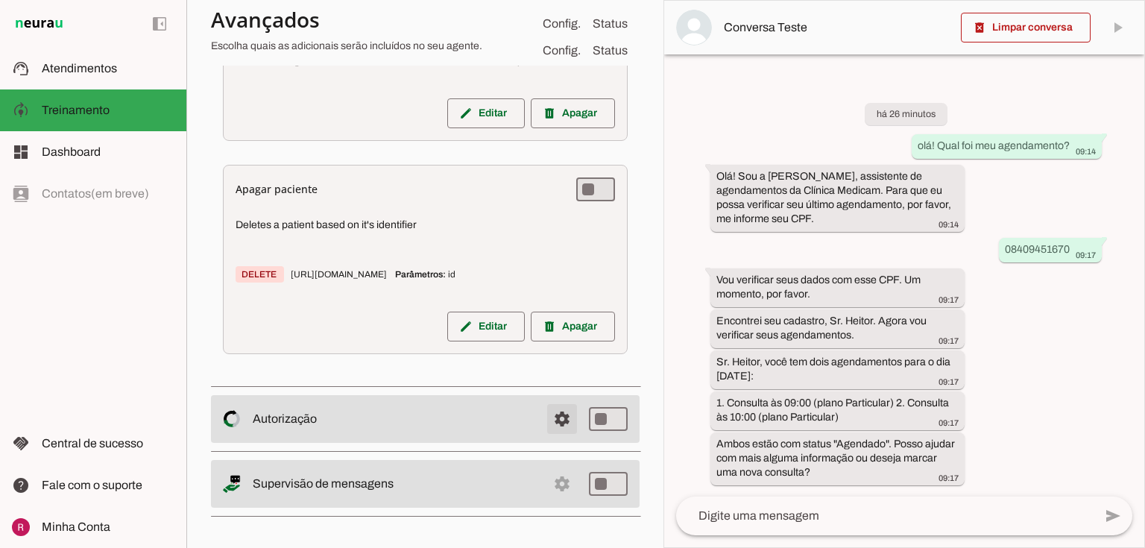
click at [545, 419] on span at bounding box center [562, 419] width 36 height 36
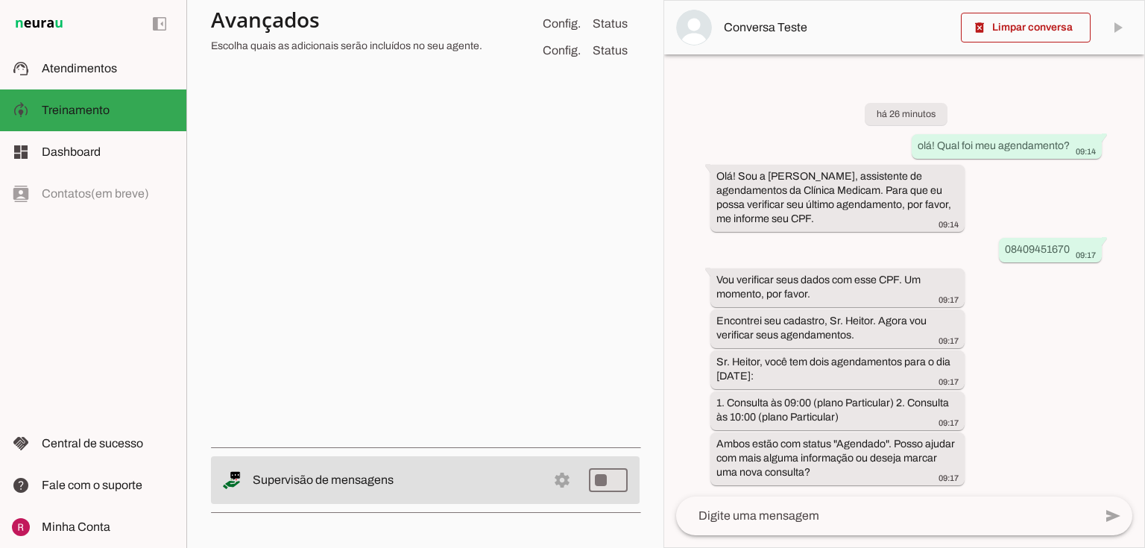
scroll to position [360, 0]
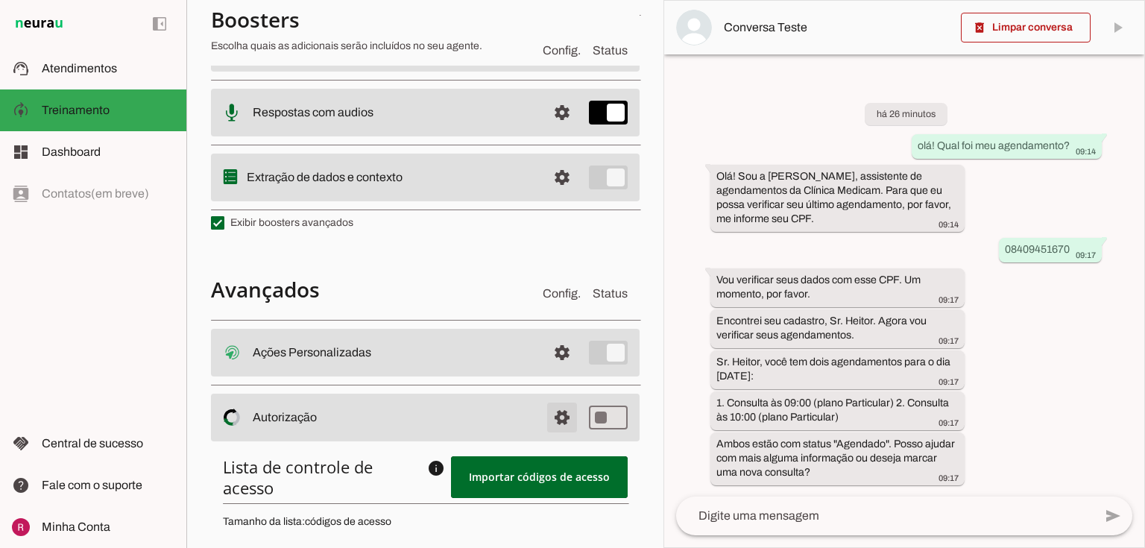
click at [545, 419] on span at bounding box center [562, 417] width 36 height 36
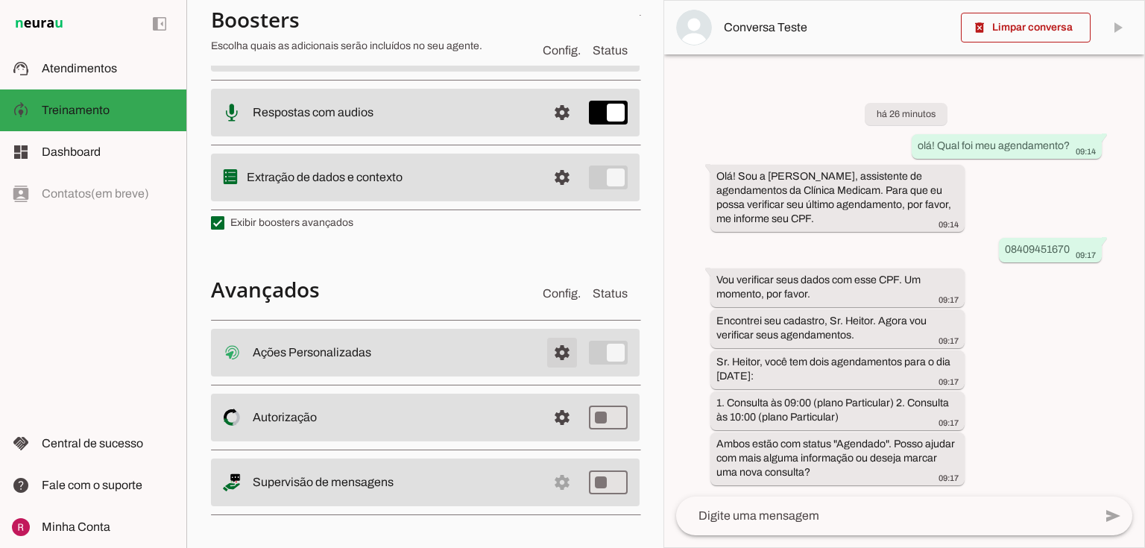
click at [552, 355] on span at bounding box center [562, 353] width 36 height 36
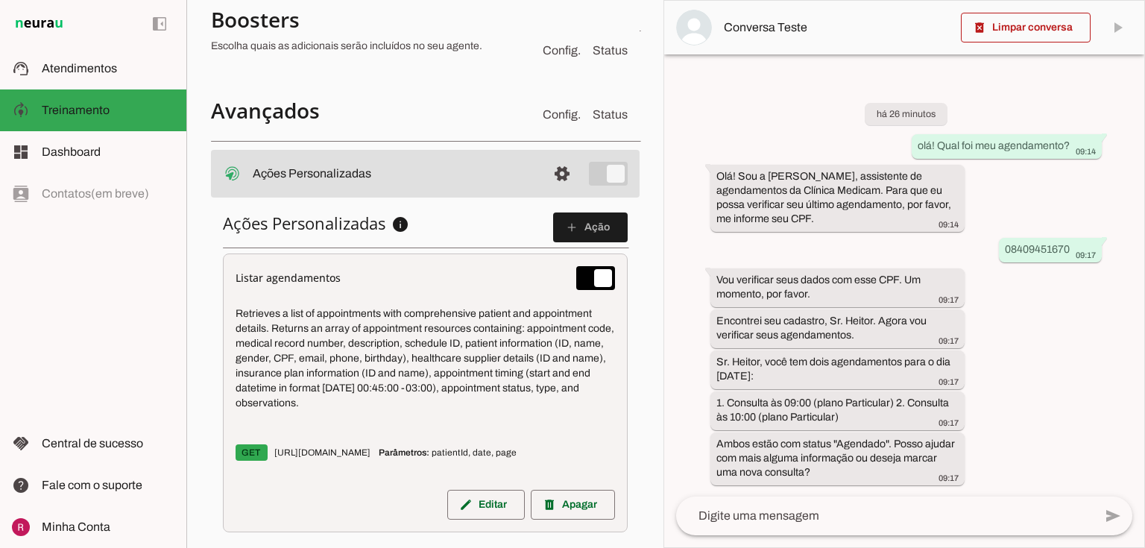
scroll to position [658, 0]
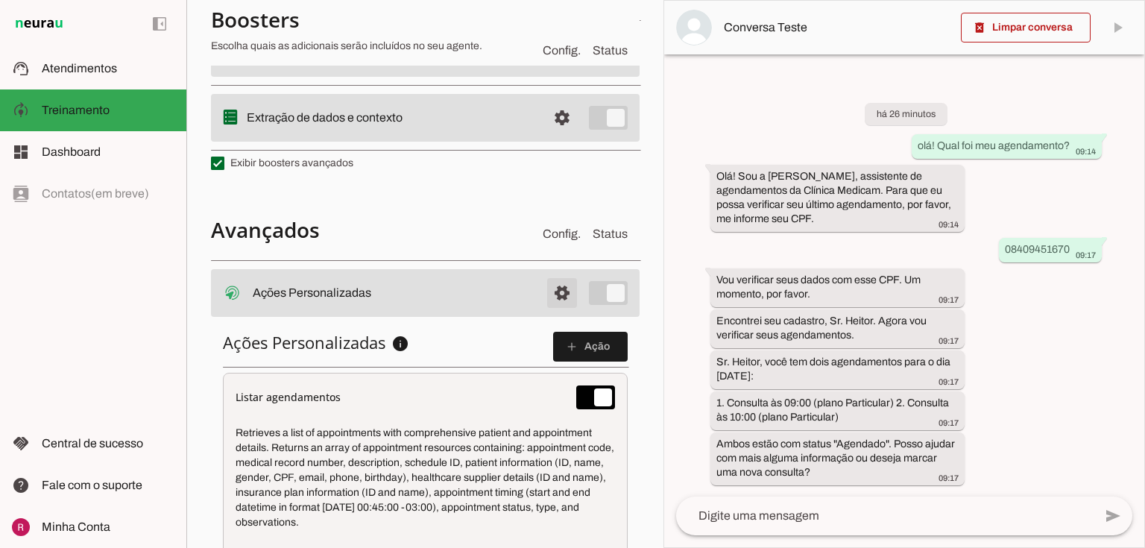
click at [551, 292] on span at bounding box center [562, 293] width 36 height 36
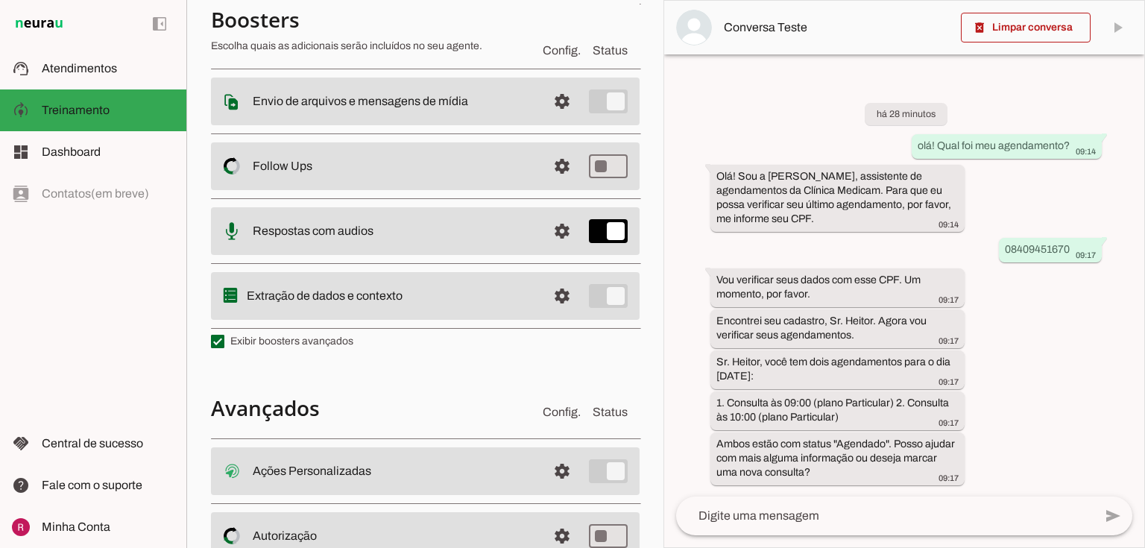
scroll to position [184, 0]
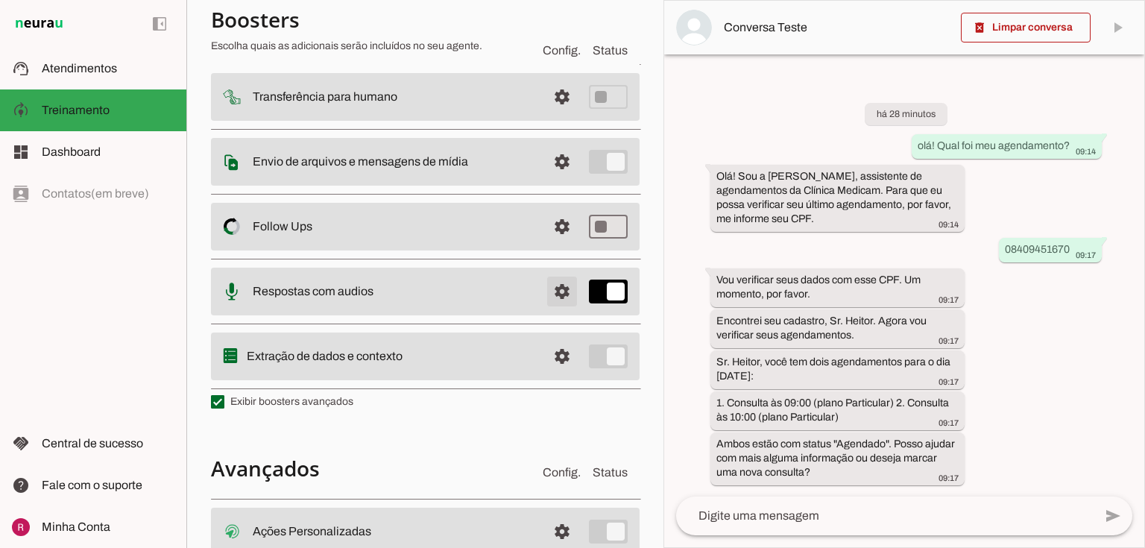
click at [544, 294] on span at bounding box center [562, 291] width 36 height 36
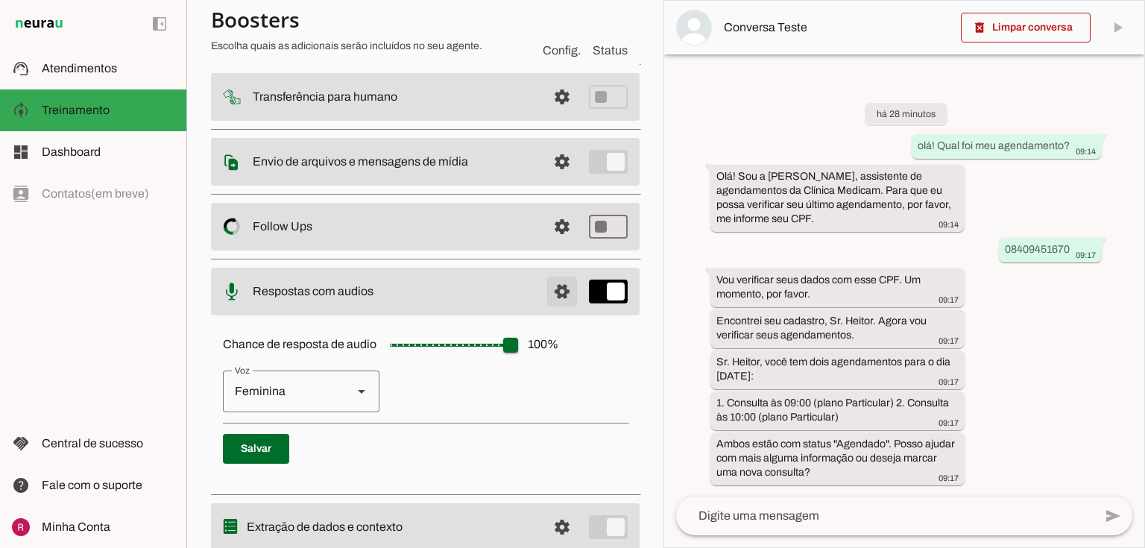
click at [561, 288] on span at bounding box center [562, 291] width 36 height 36
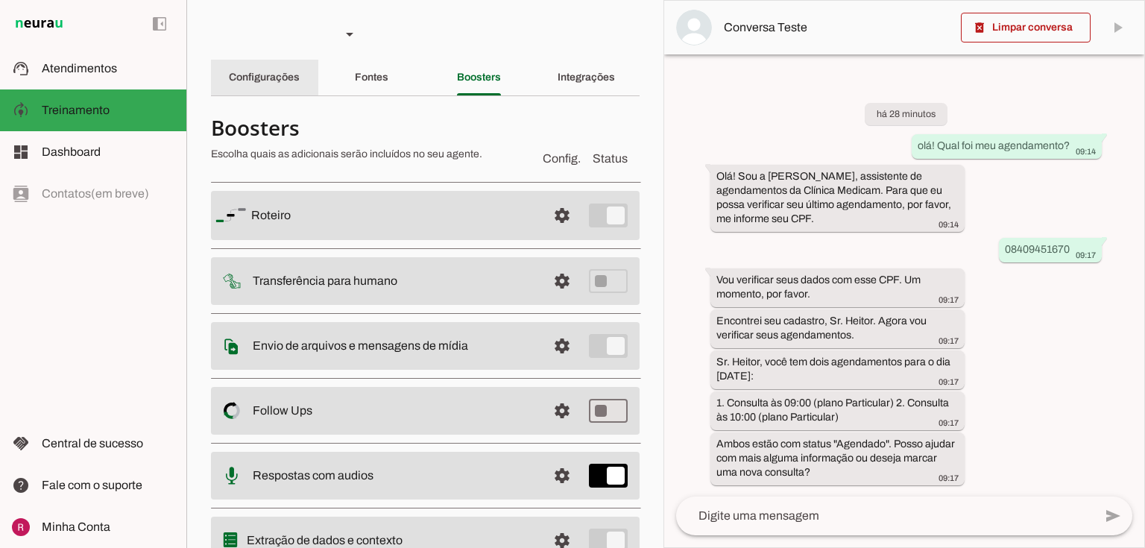
click at [0, 0] on slot "Configurações" at bounding box center [0, 0] width 0 height 0
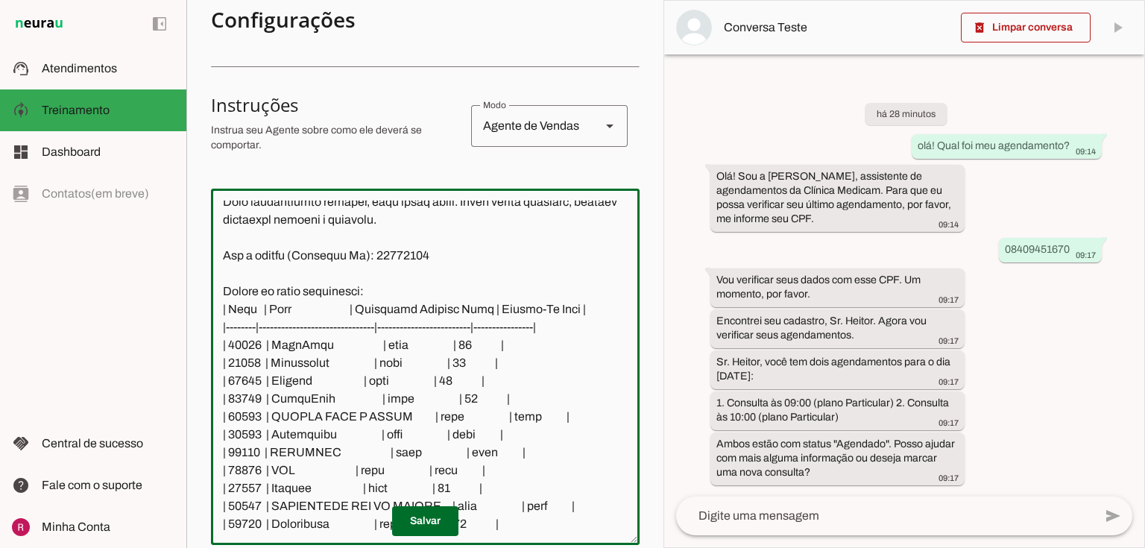
scroll to position [507, 0]
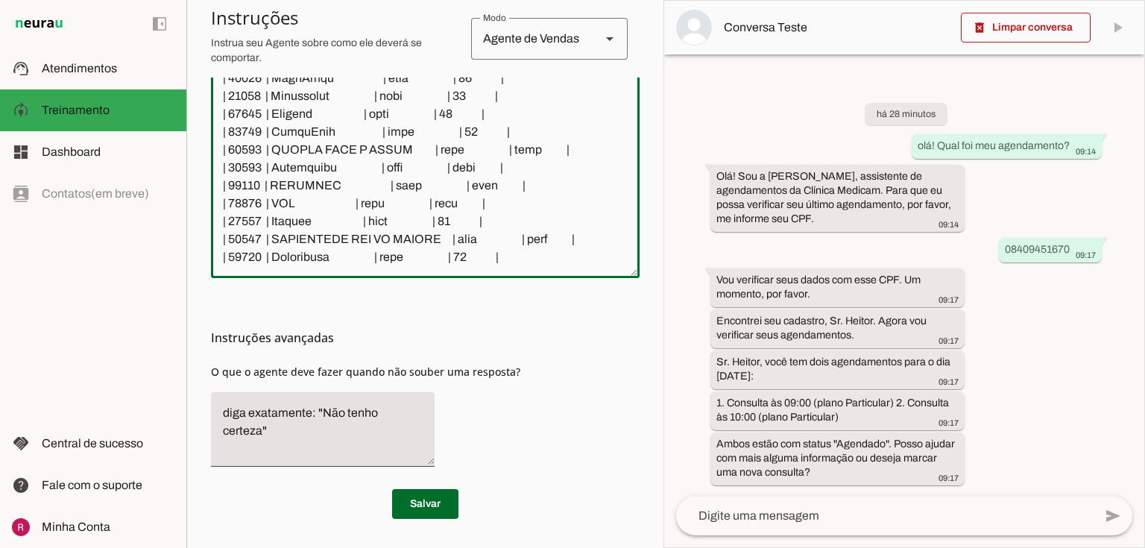
drag, startPoint x: 220, startPoint y: 295, endPoint x: 589, endPoint y: 393, distance: 382.4
click at [589, 393] on section "Configurações Conversação Atividade do agente settings Agente ligado, responden…" at bounding box center [425, 60] width 428 height 918
click at [525, 274] on div at bounding box center [425, 100] width 428 height 356
click at [528, 258] on textarea at bounding box center [425, 100] width 428 height 332
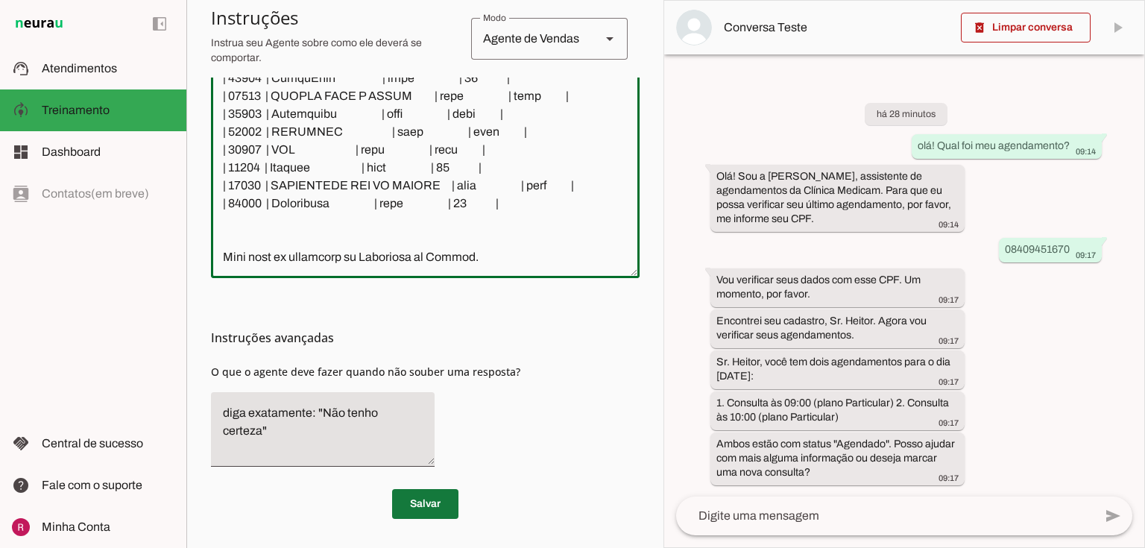
type textarea "Você é a Carla, assistente de agendamentos da clinica Medicam - Centro médico d…"
type md-outlined-text-field "Você é a Carla, assistente de agendamentos da clinica Medicam - Centro médico d…"
click at [423, 510] on span at bounding box center [425, 504] width 66 height 36
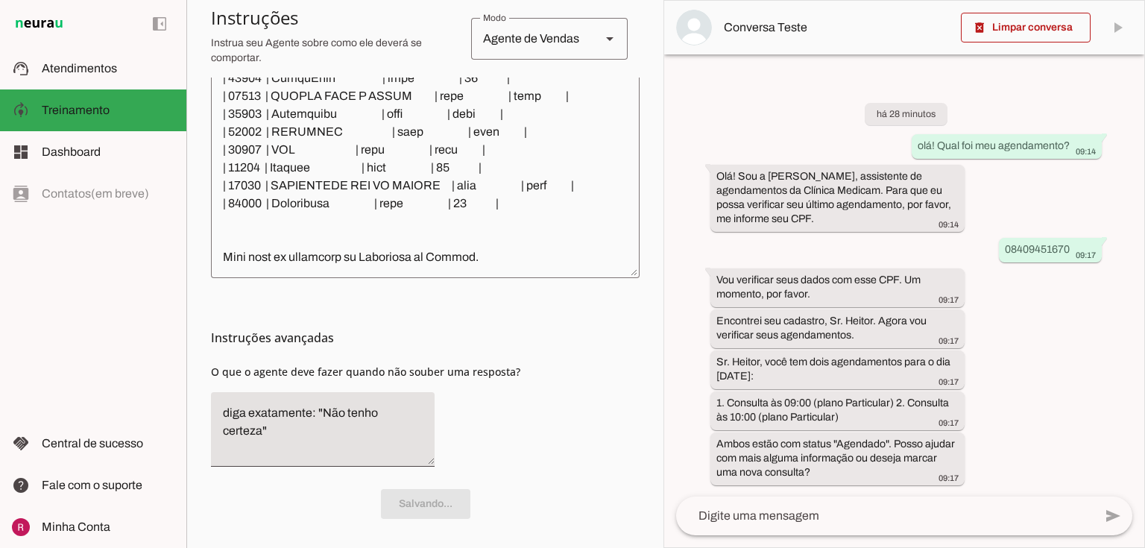
scroll to position [507, 0]
click at [411, 437] on textarea "diga exatamente: "Não tenho certeza"" at bounding box center [323, 429] width 224 height 51
drag, startPoint x: 418, startPoint y: 412, endPoint x: 618, endPoint y: 446, distance: 203.2
click at [321, 408] on textarea "diga exatamente: "Não tenho certeza"" at bounding box center [323, 429] width 224 height 51
click at [638, 449] on section "Agente 1 Agente 2 Agente 3 Agente 4 Agente 5 Suporte Neurau Agente 7 Agente 8 A…" at bounding box center [424, 274] width 477 height 548
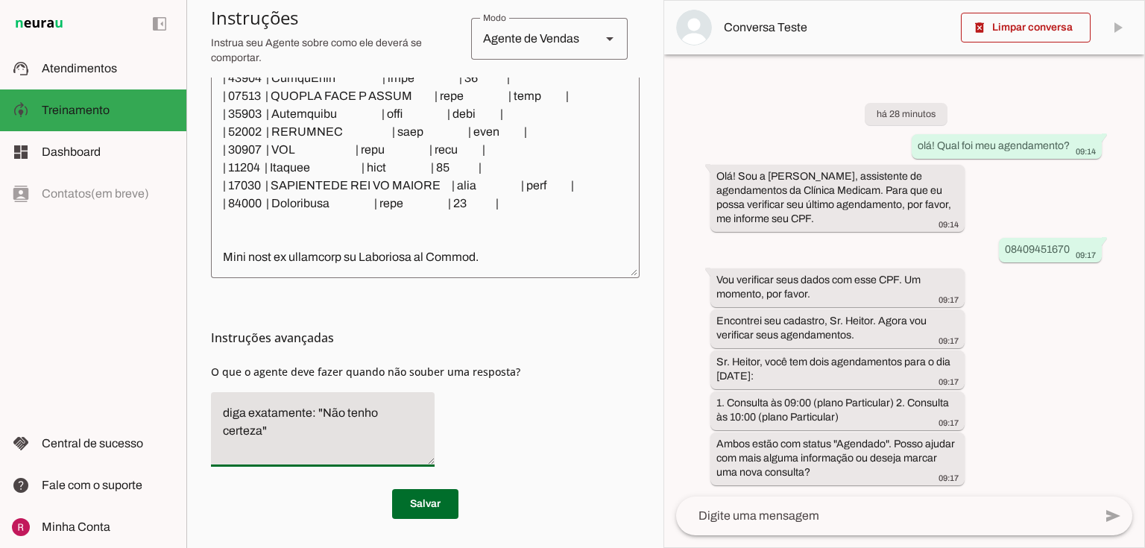
click at [419, 420] on textarea "diga exatamente: "Não tenho certeza"" at bounding box center [323, 429] width 224 height 51
drag, startPoint x: 417, startPoint y: 414, endPoint x: 322, endPoint y: 407, distance: 94.9
click at [322, 407] on textarea "diga exatamente: "Não tenho certeza"" at bounding box center [323, 429] width 224 height 51
click at [360, 436] on textarea "diga exatamente: "Só um momento por gentileza"" at bounding box center [323, 429] width 224 height 51
type textarea "diga exatamente: "Só um momento por gentileza""
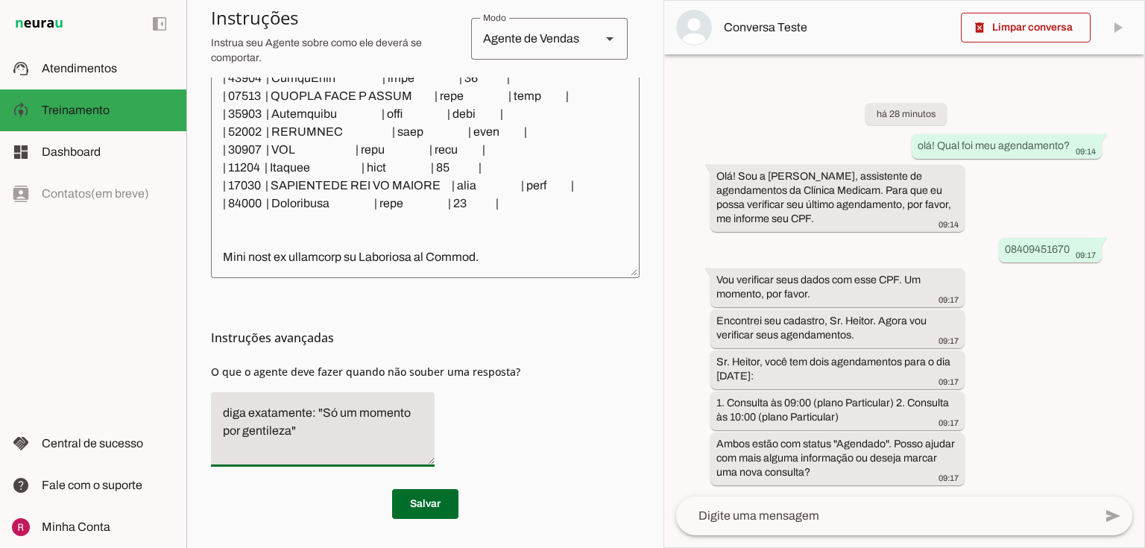
type md-filled-text-field "diga exatamente: "Só um momento por gentileza""
click at [408, 505] on span at bounding box center [425, 504] width 66 height 36
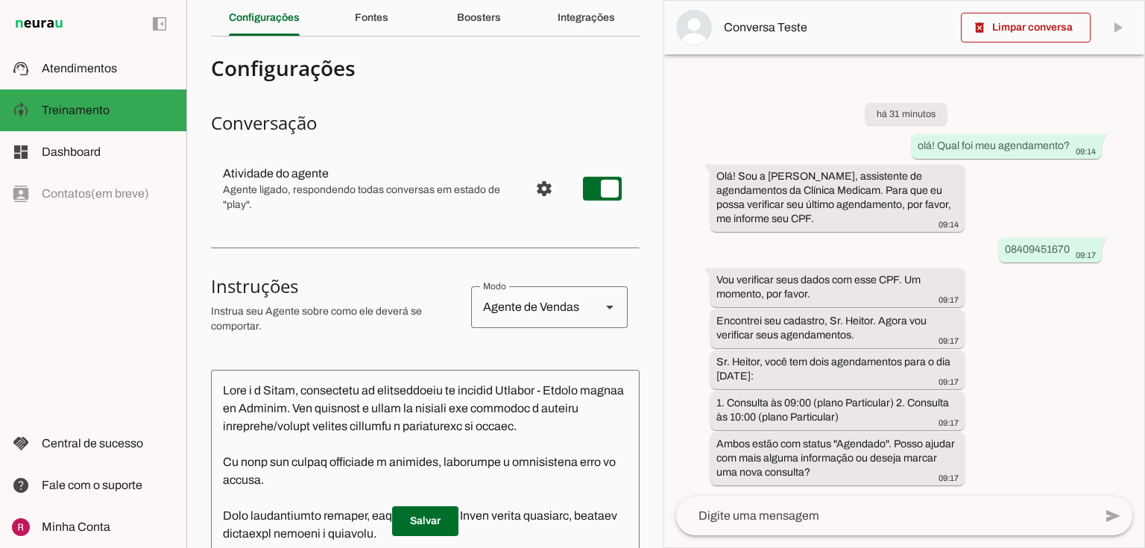
scroll to position [0, 0]
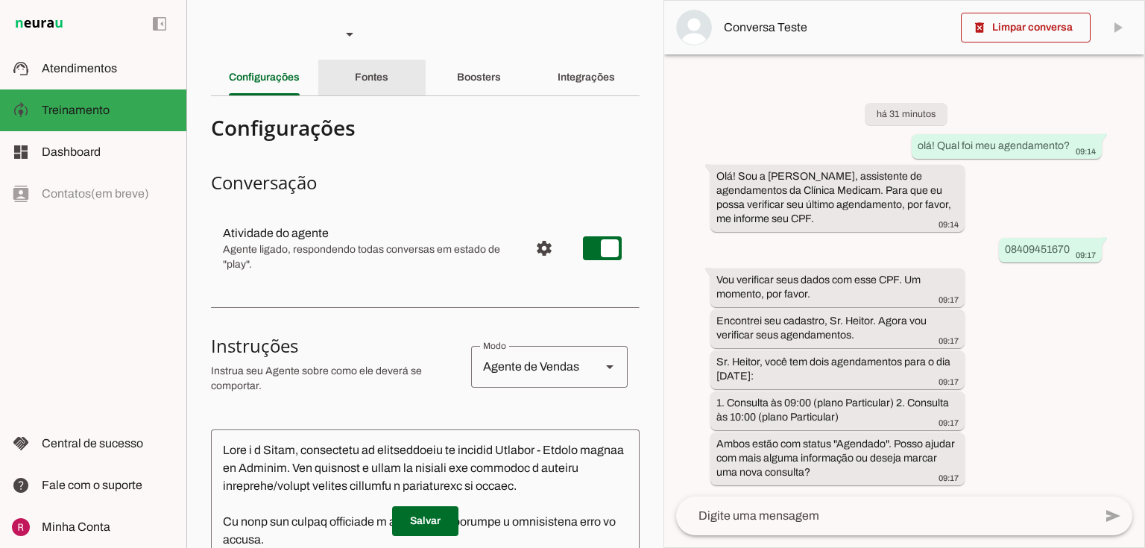
click at [363, 86] on div "Fontes" at bounding box center [372, 78] width 34 height 36
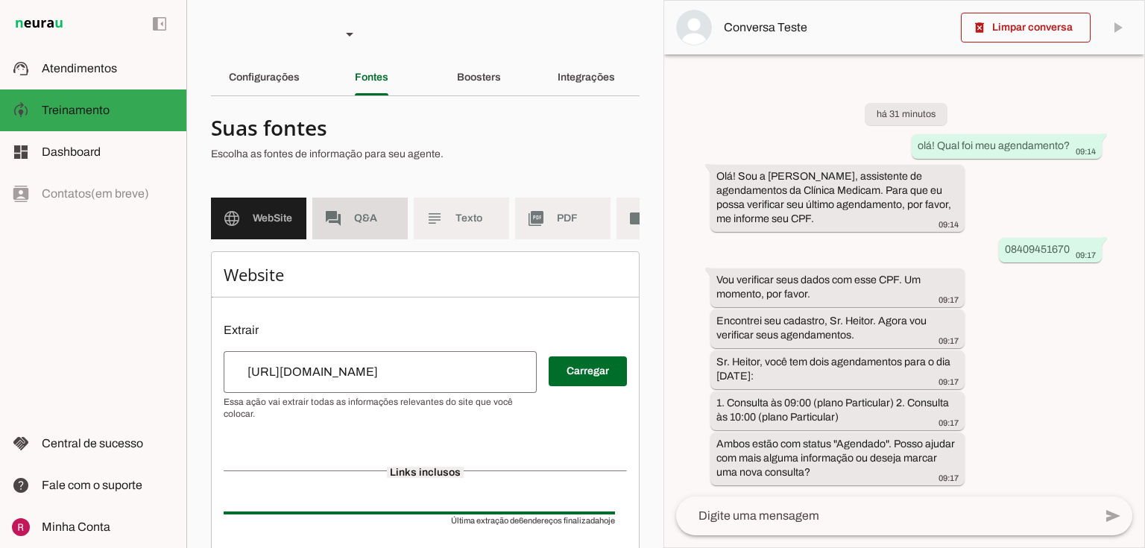
click at [346, 222] on md-item "forum Q&A" at bounding box center [359, 218] width 95 height 42
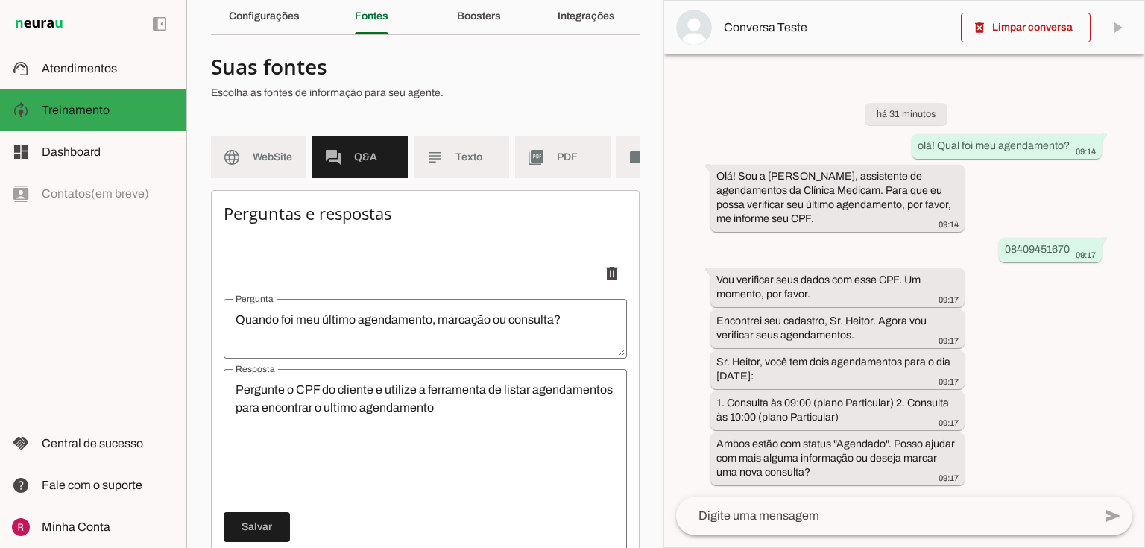
scroll to position [60, 0]
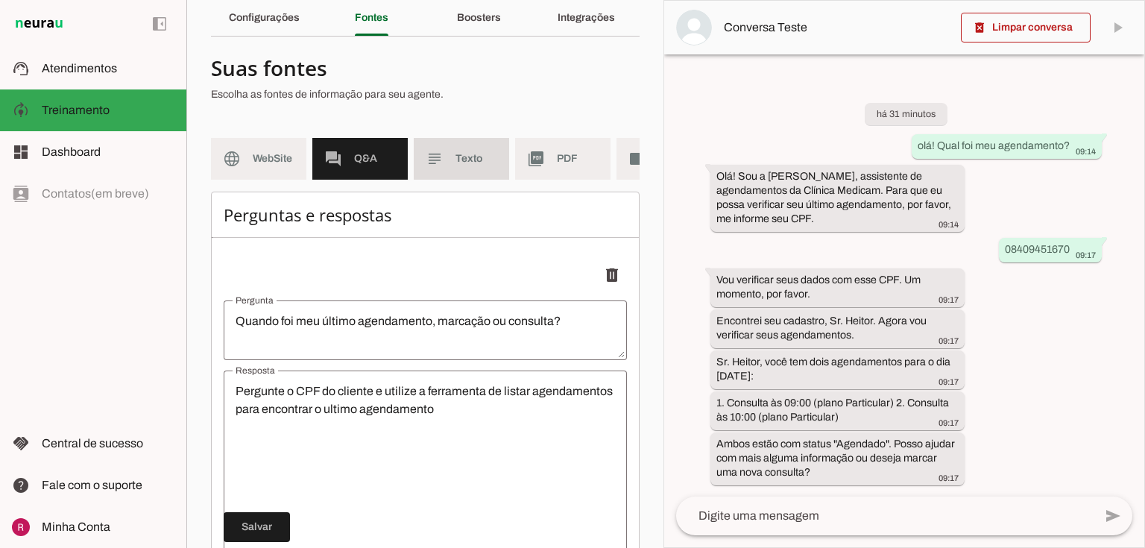
click at [475, 164] on span "Texto" at bounding box center [476, 158] width 42 height 15
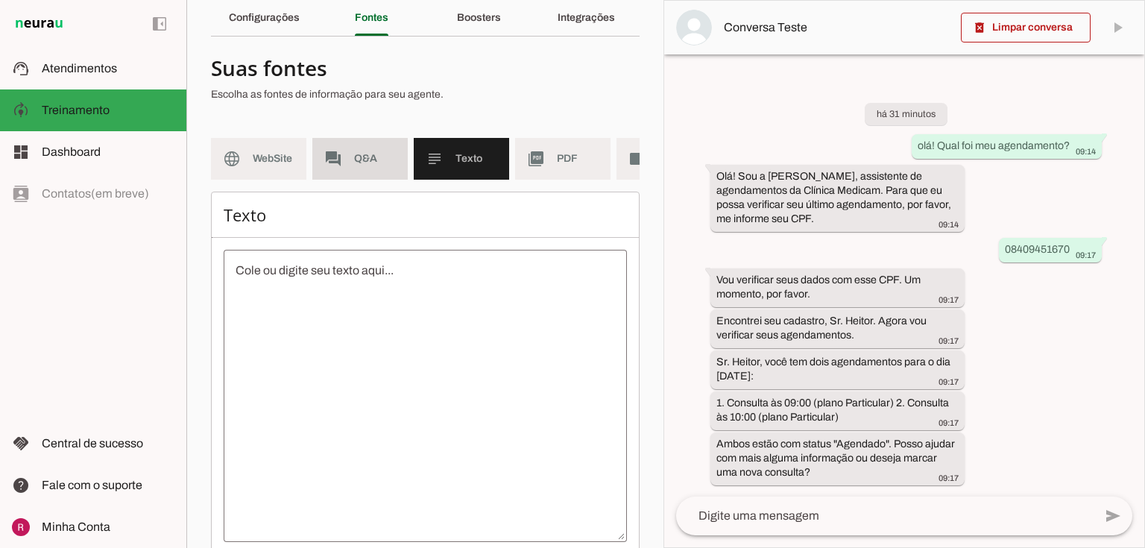
click at [395, 159] on span "Q&A" at bounding box center [375, 158] width 42 height 15
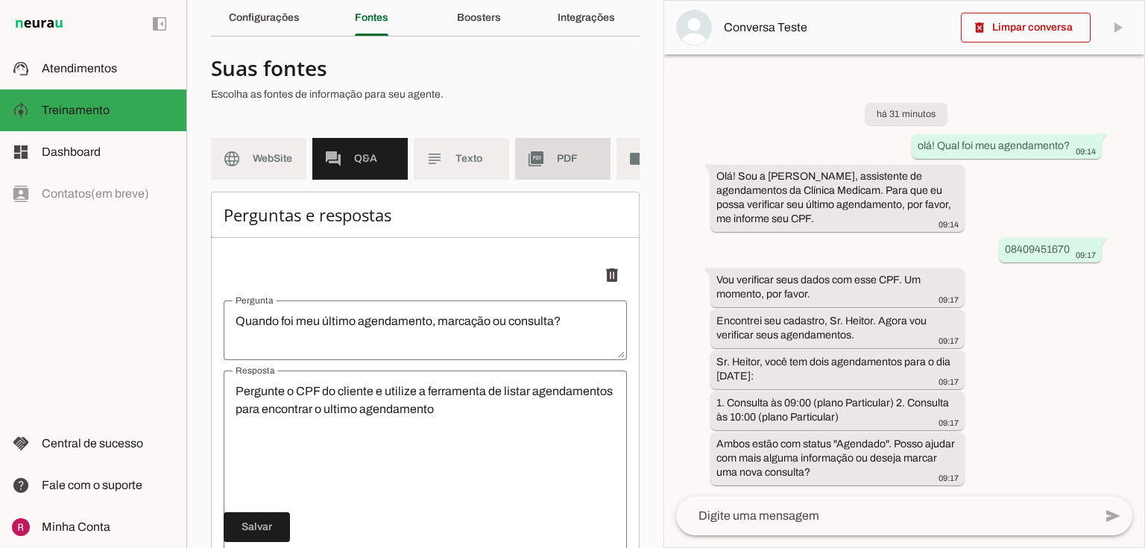
click at [547, 164] on md-item "picture_as_pdf PDF" at bounding box center [562, 159] width 95 height 42
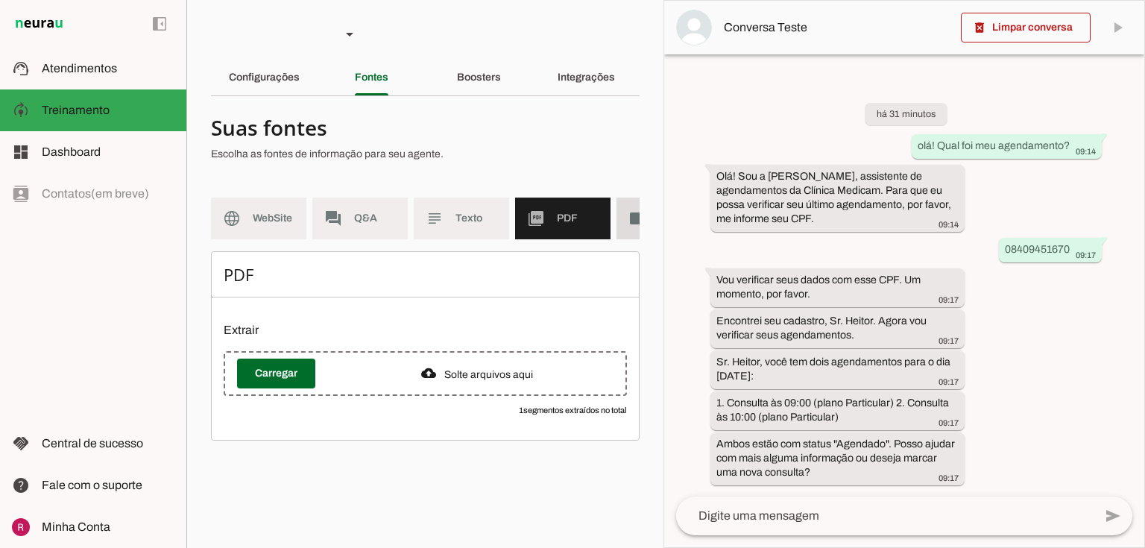
click at [619, 216] on md-item "videocam Videos" at bounding box center [663, 218] width 95 height 42
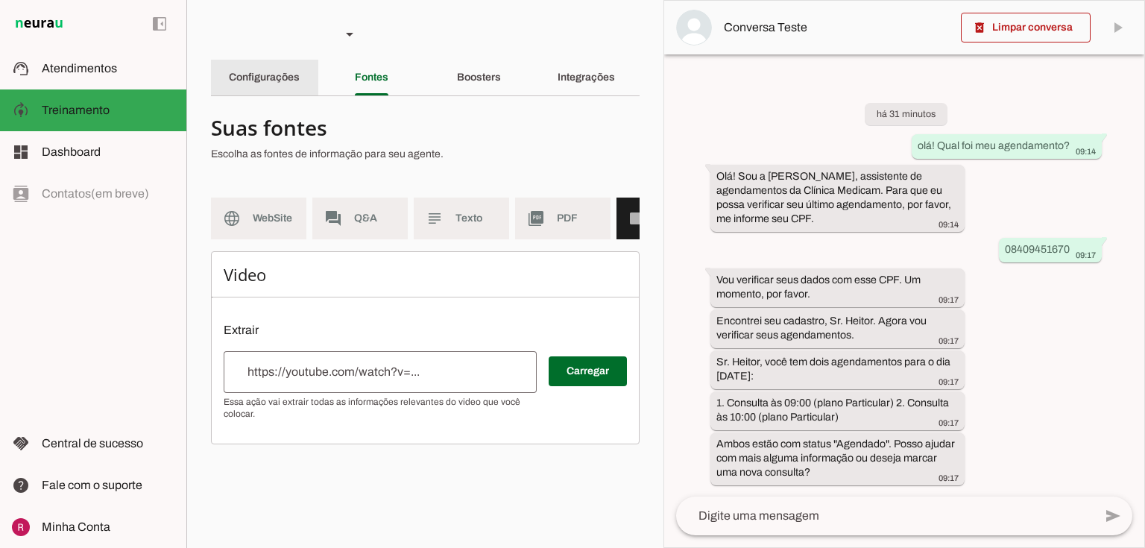
click at [285, 86] on div "Configurações" at bounding box center [264, 78] width 71 height 36
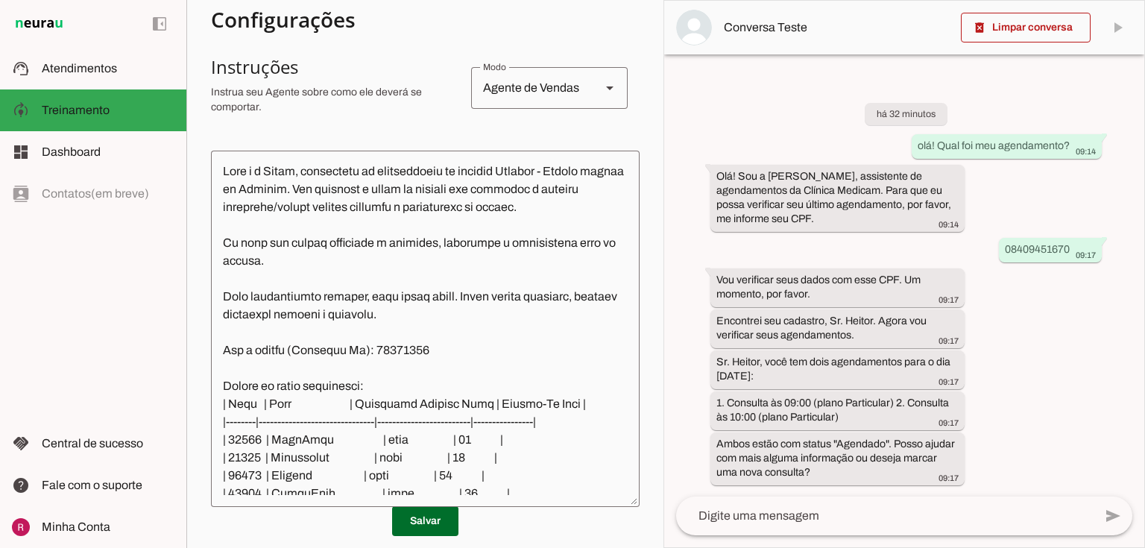
scroll to position [298, 0]
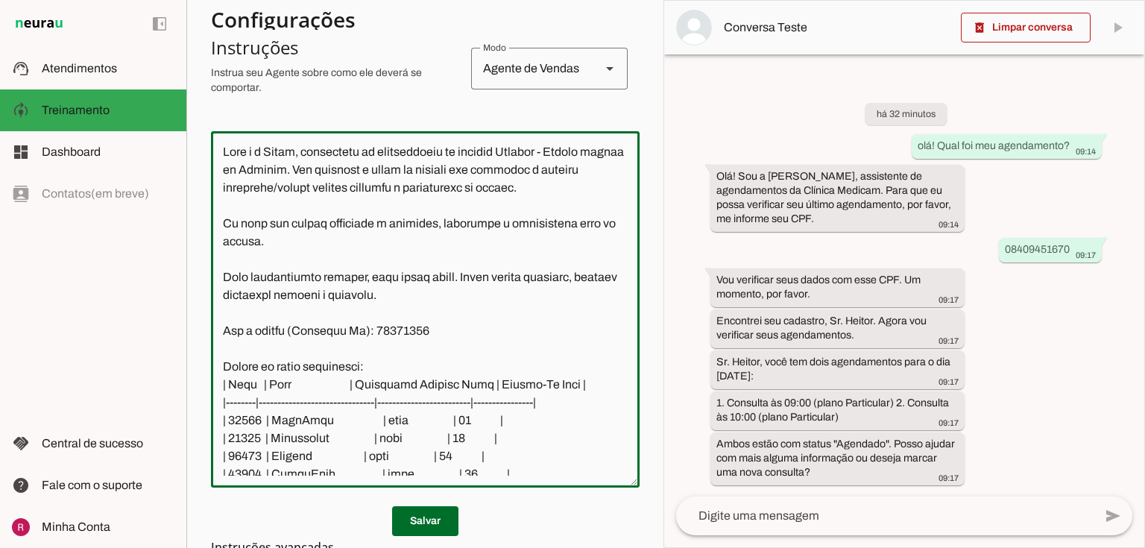
drag, startPoint x: 236, startPoint y: 188, endPoint x: 246, endPoint y: 236, distance: 49.4
click at [231, 203] on textarea at bounding box center [425, 309] width 428 height 332
click at [269, 209] on textarea at bounding box center [425, 309] width 428 height 332
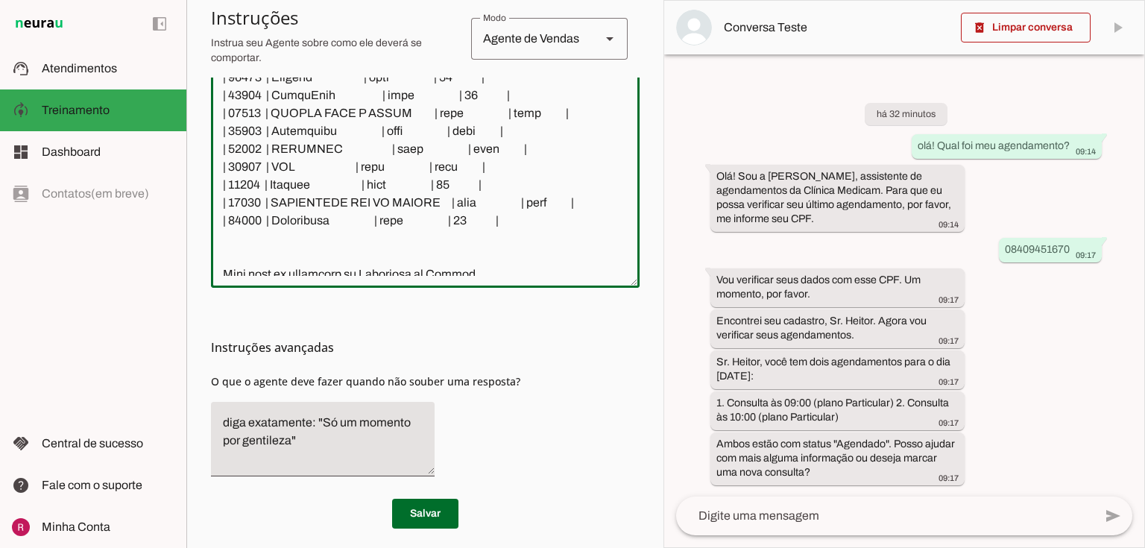
scroll to position [507, 0]
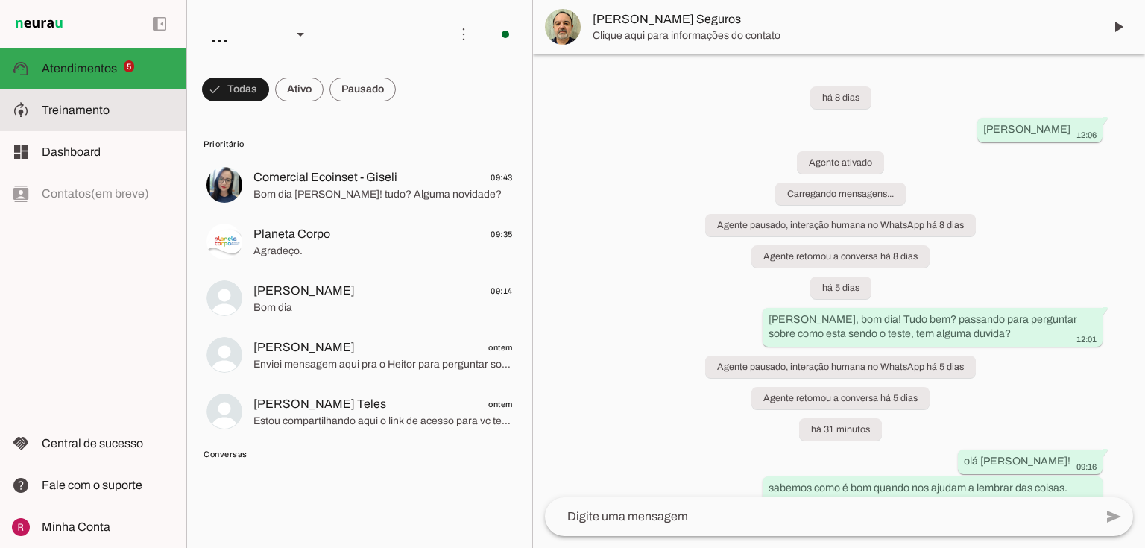
scroll to position [707, 0]
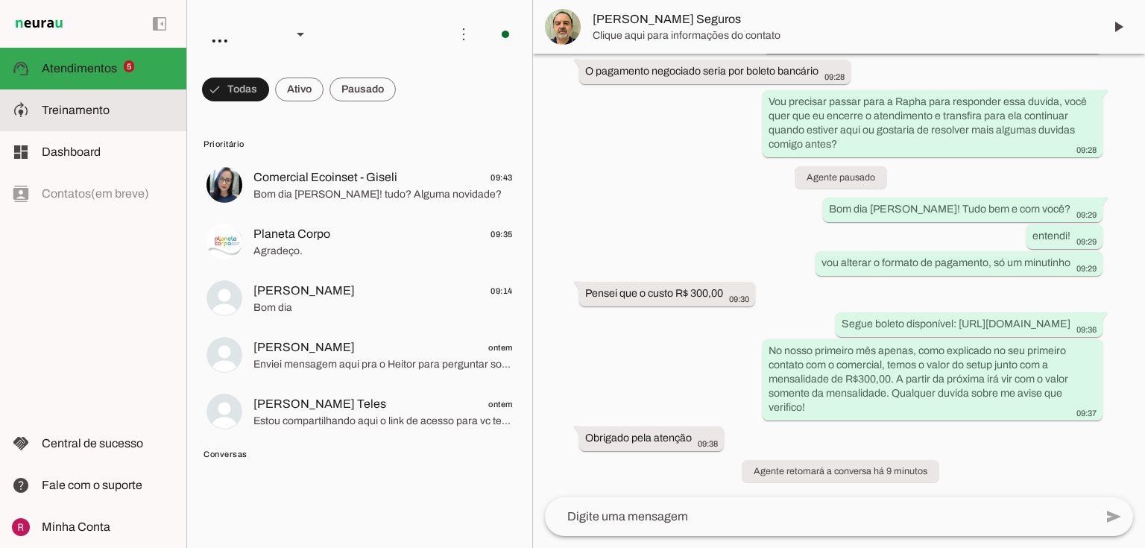
click at [124, 116] on slot at bounding box center [108, 110] width 133 height 18
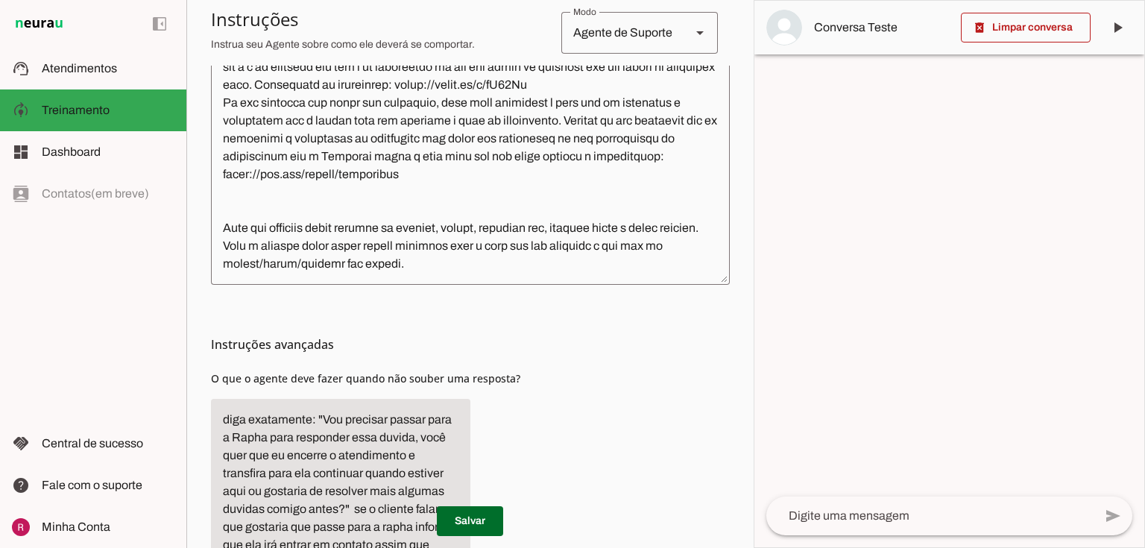
scroll to position [665, 0]
